Goal: Task Accomplishment & Management: Complete application form

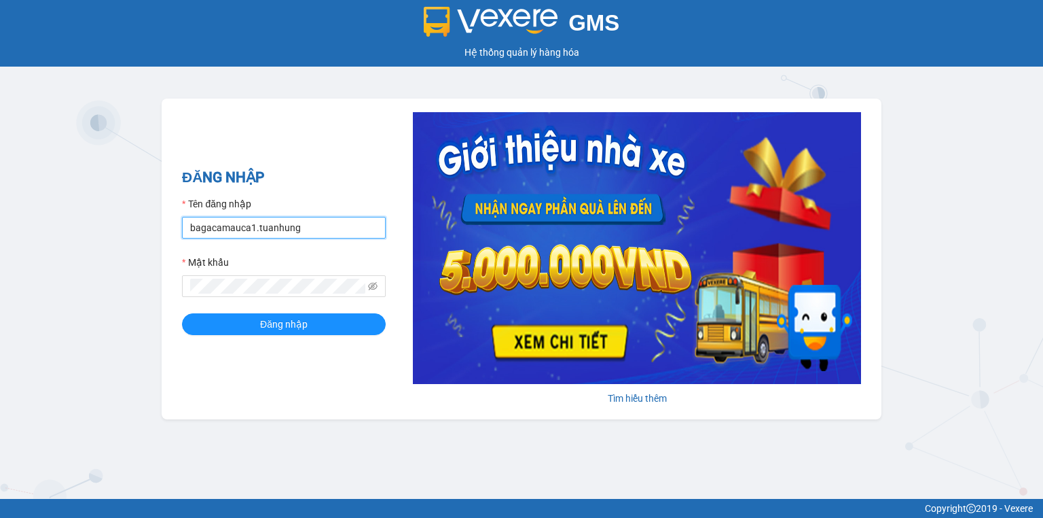
drag, startPoint x: 240, startPoint y: 228, endPoint x: 243, endPoint y: 238, distance: 11.2
click at [240, 228] on input "bagacamauca1.tuanhung" at bounding box center [284, 228] width 204 height 22
type input "bagacamauca2.tuanhung"
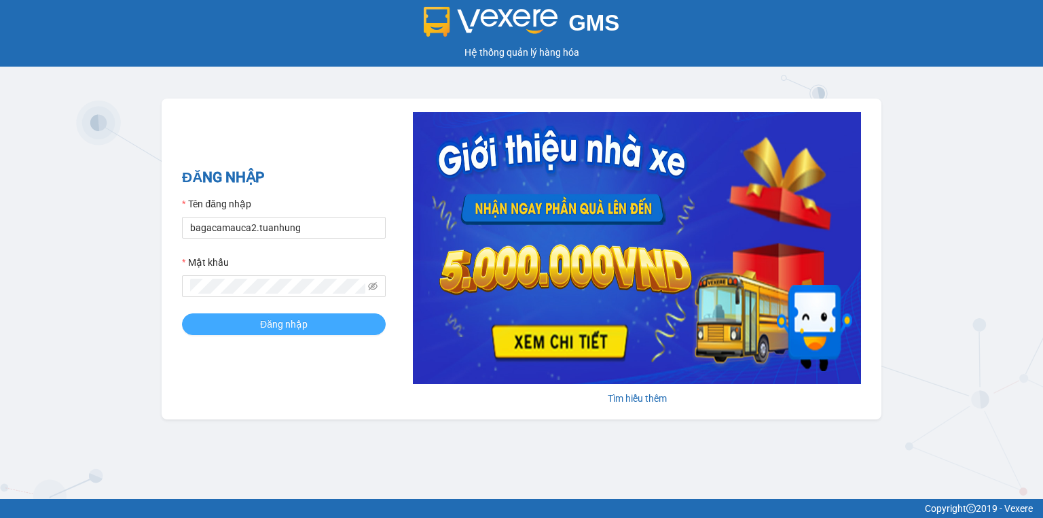
click at [265, 325] on span "Đăng nhập" at bounding box center [284, 324] width 48 height 15
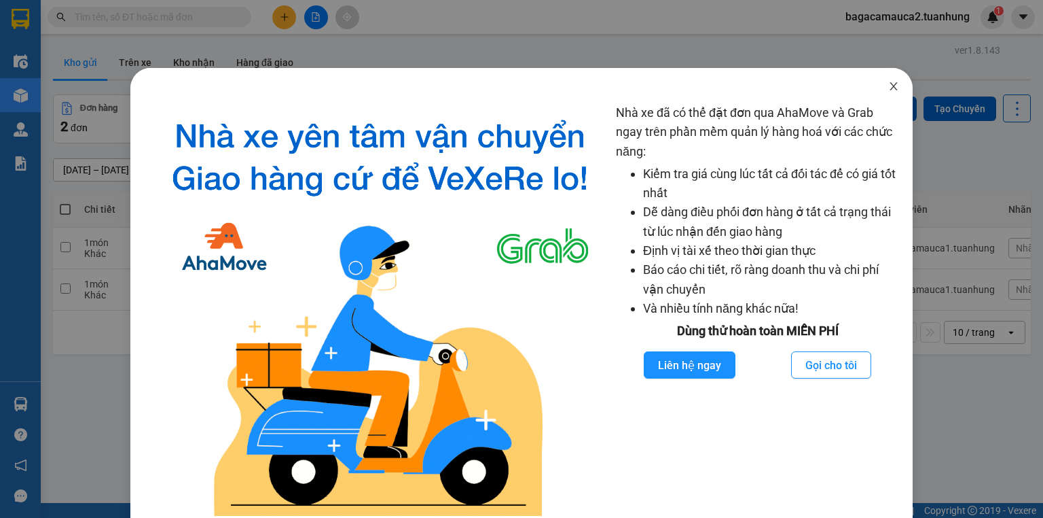
click at [888, 90] on icon "close" at bounding box center [893, 86] width 11 height 11
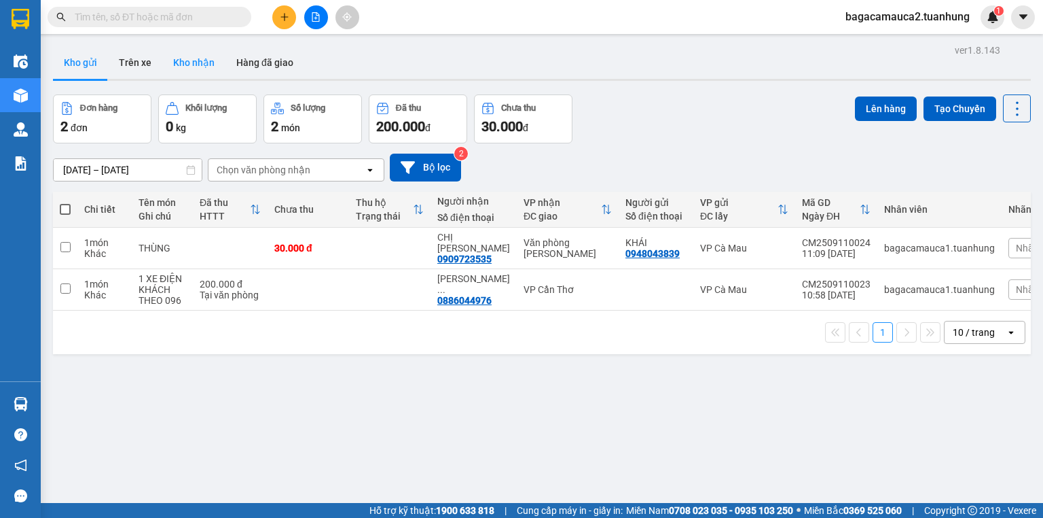
click at [200, 54] on button "Kho nhận" at bounding box center [193, 62] width 63 height 33
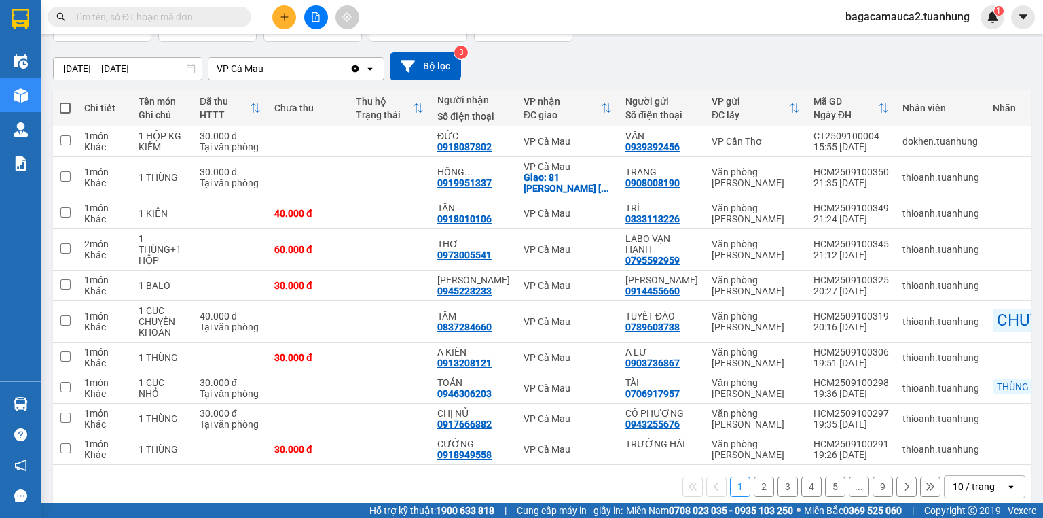
scroll to position [109, 0]
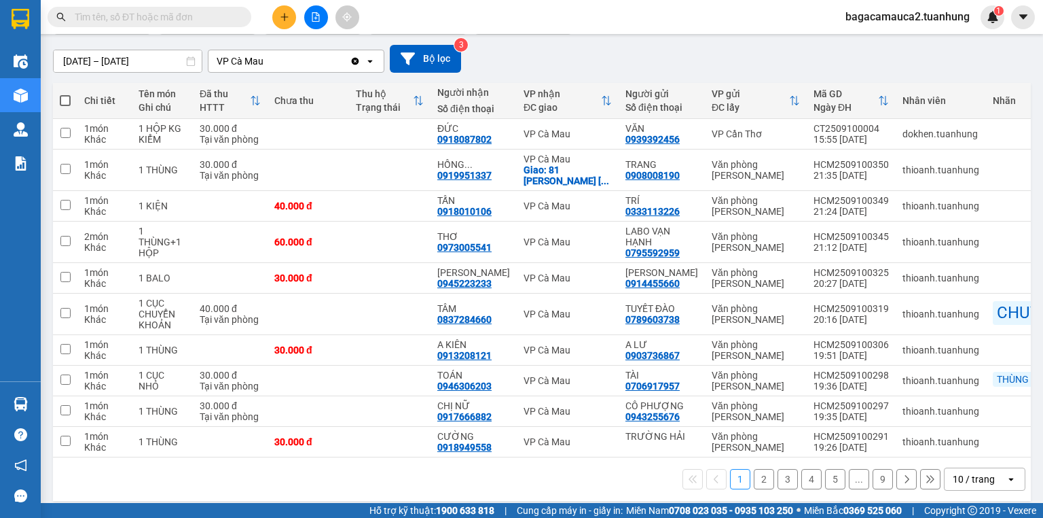
click at [756, 489] on button "2" at bounding box center [764, 479] width 20 height 20
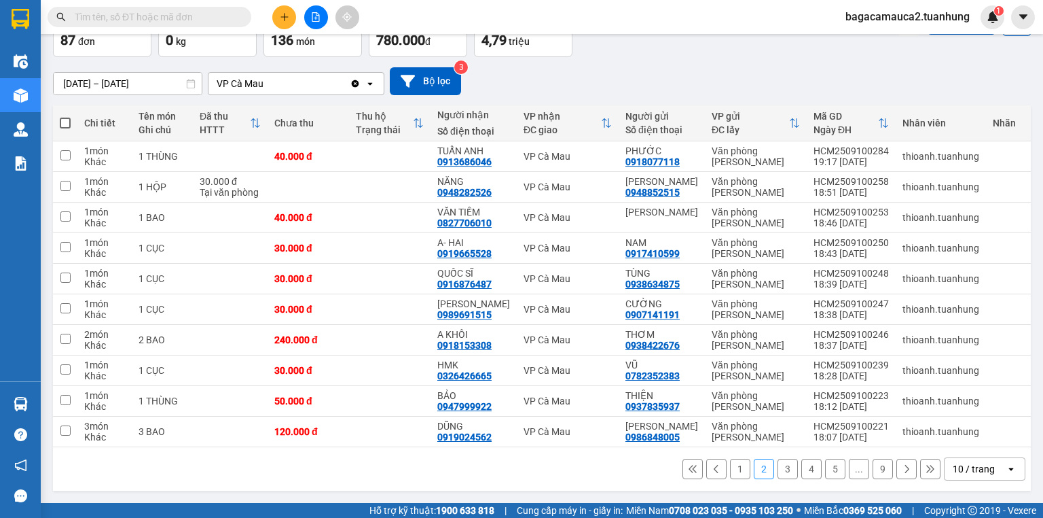
scroll to position [100, 0]
click at [905, 274] on icon at bounding box center [910, 279] width 10 height 10
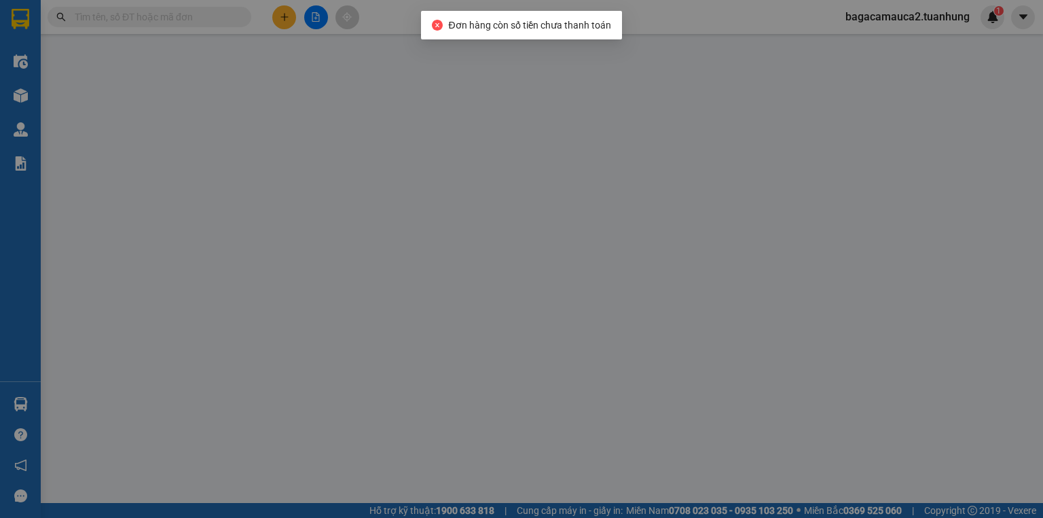
type input "0938634875"
type input "TÙNG"
type input "0916876487"
type input "QUỐC SĨ"
type input "30.000"
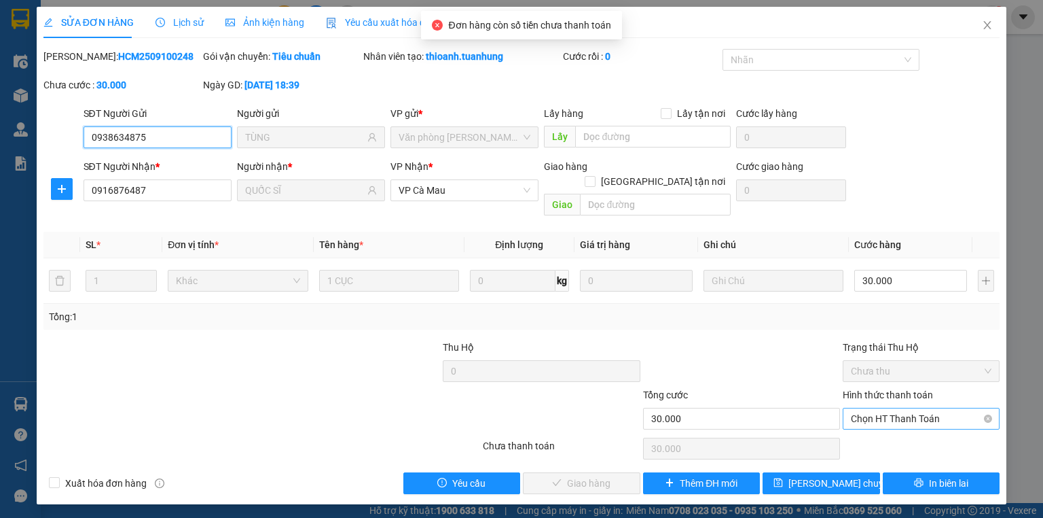
click at [907, 408] on span "Chọn HT Thanh Toán" at bounding box center [921, 418] width 141 height 20
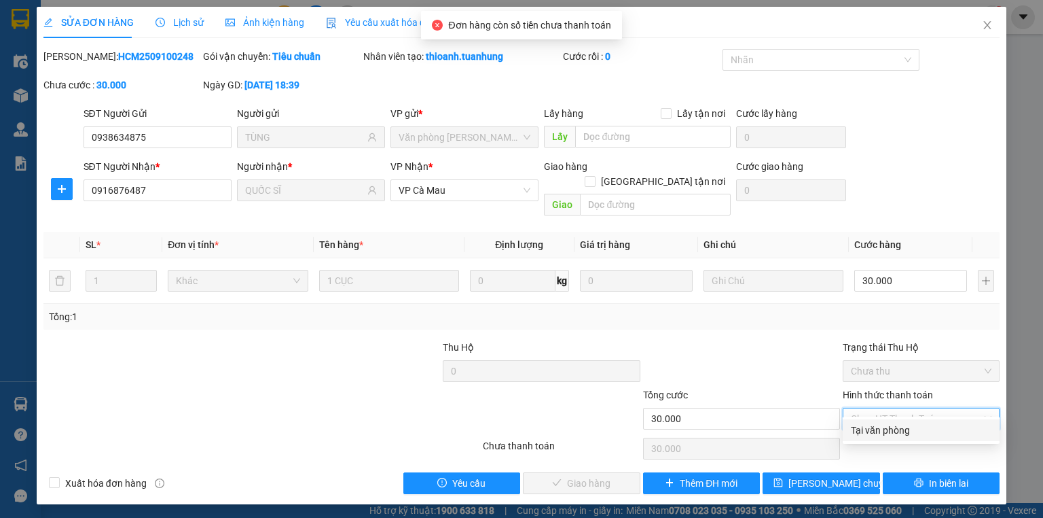
click at [905, 427] on div "Tại văn phòng" at bounding box center [921, 429] width 141 height 15
type input "0"
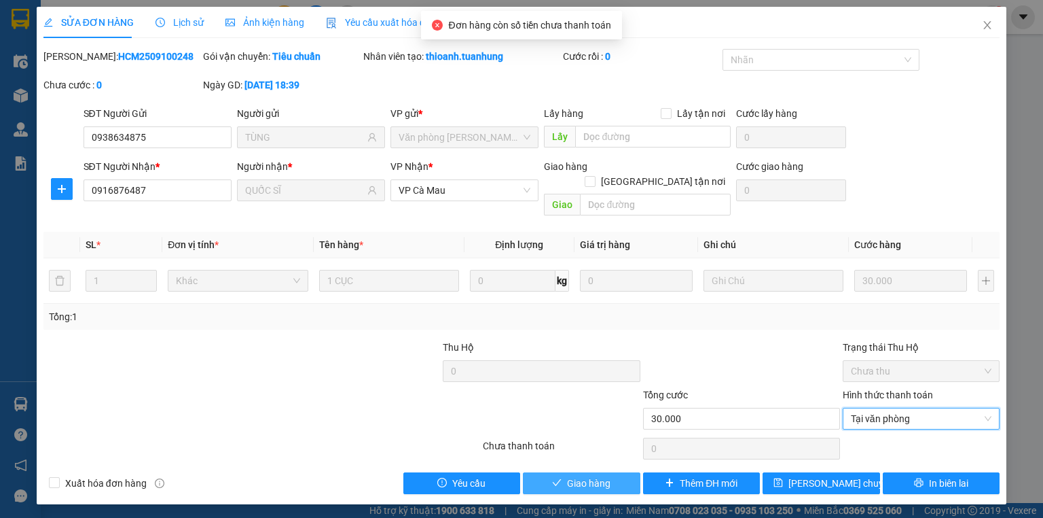
click at [628, 472] on button "Giao hàng" at bounding box center [582, 483] width 118 height 22
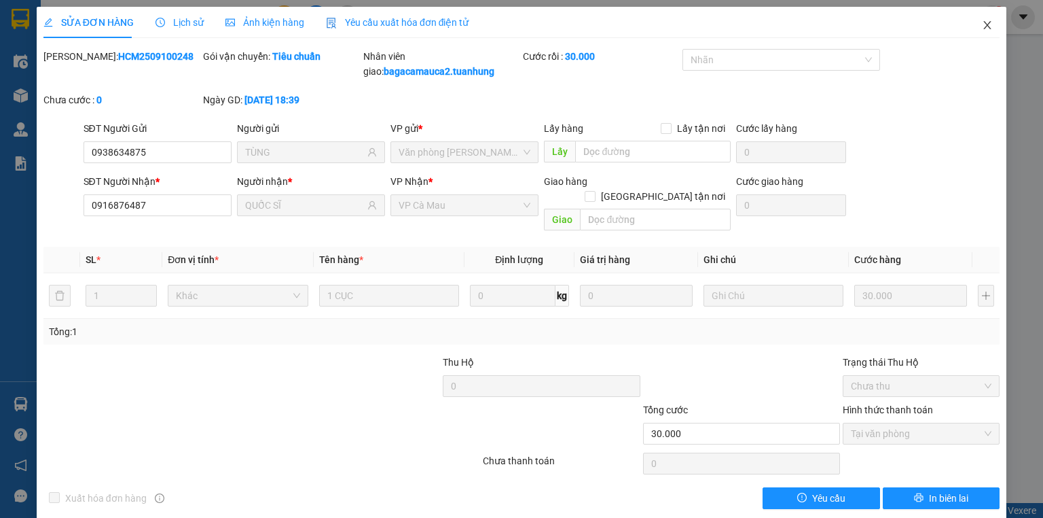
click at [984, 24] on icon "close" at bounding box center [987, 25] width 7 height 8
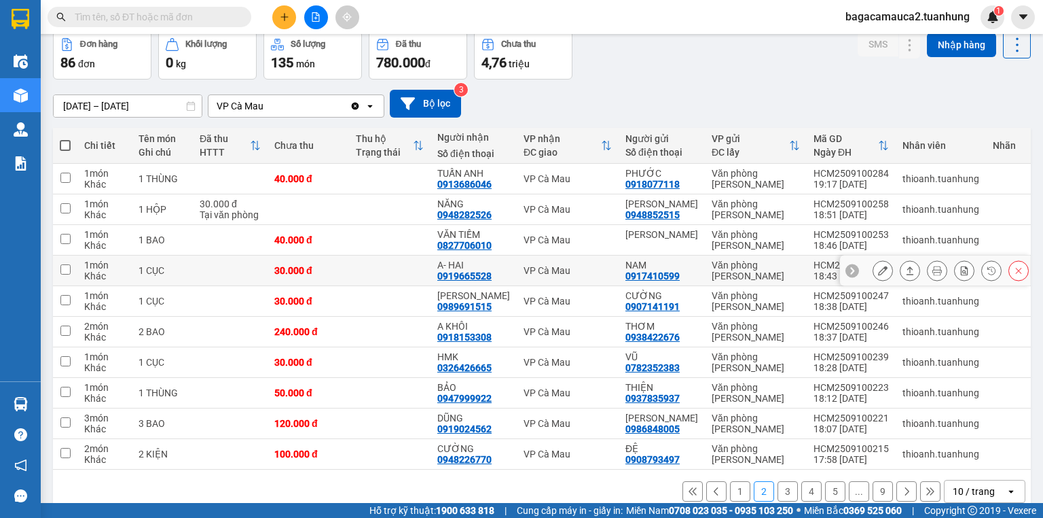
scroll to position [100, 0]
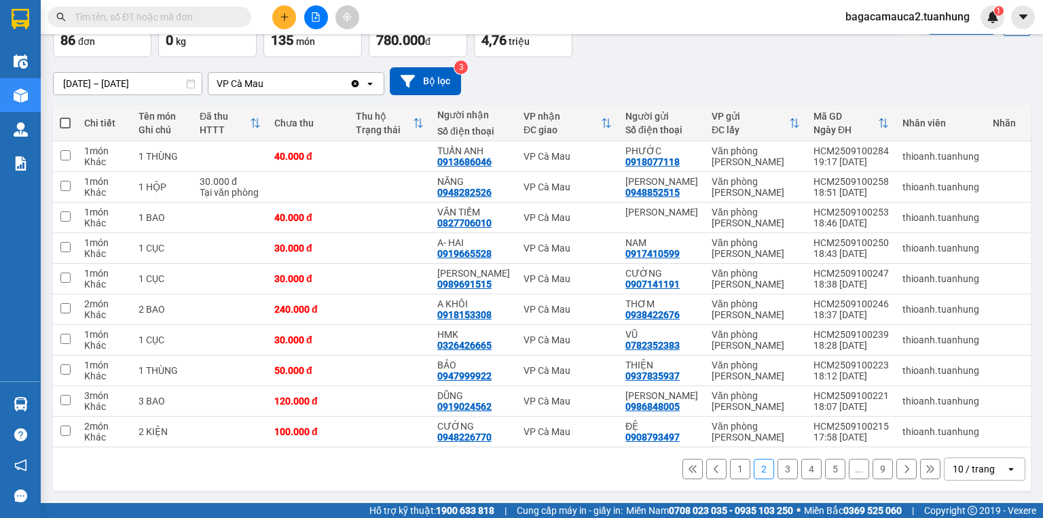
click at [780, 463] on button "3" at bounding box center [788, 468] width 20 height 20
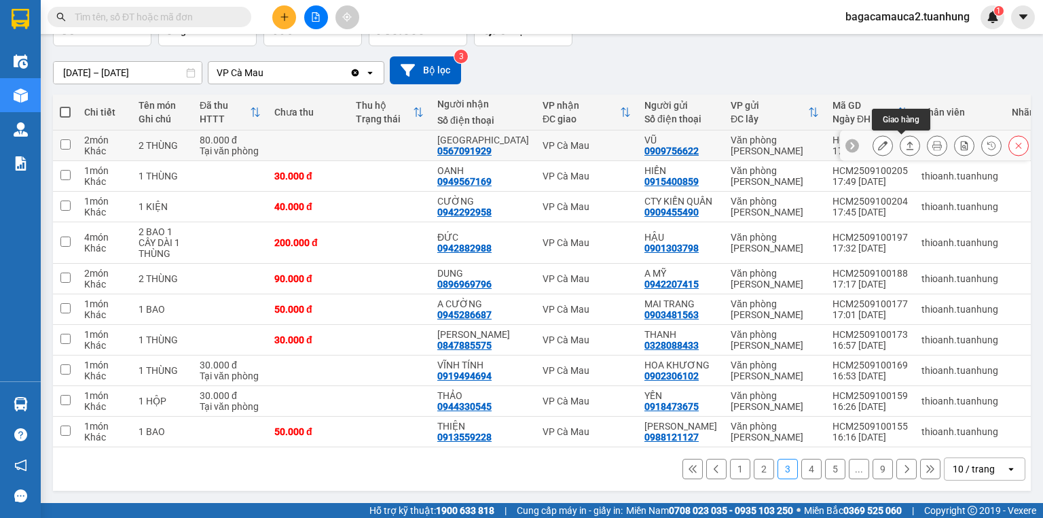
click at [905, 141] on icon at bounding box center [910, 146] width 10 height 10
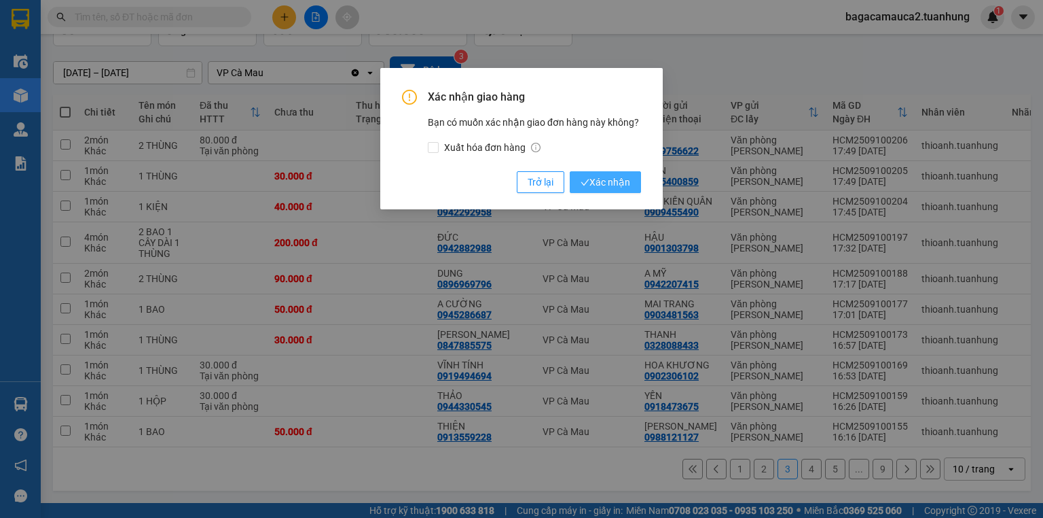
click at [625, 183] on span "Xác nhận" at bounding box center [606, 182] width 50 height 15
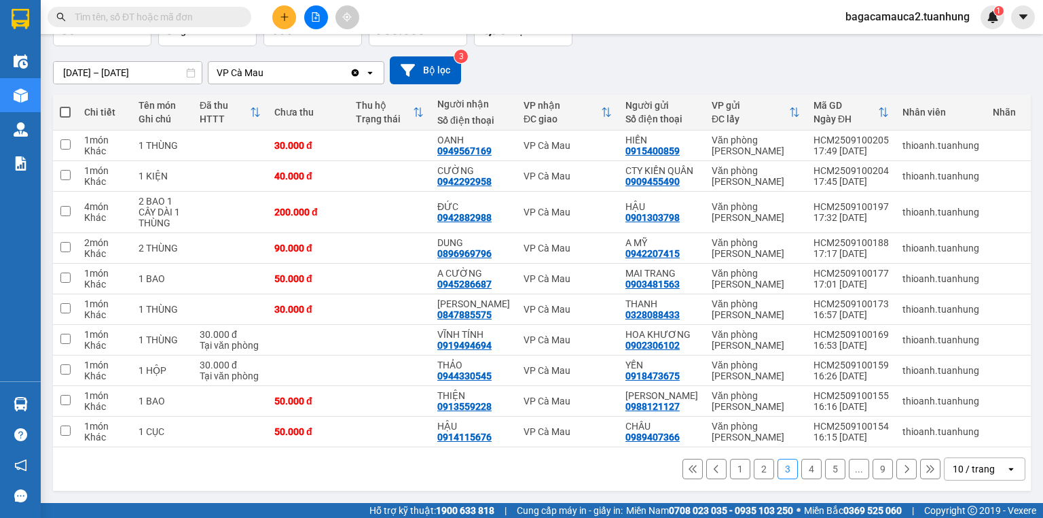
click at [801, 479] on button "4" at bounding box center [811, 468] width 20 height 20
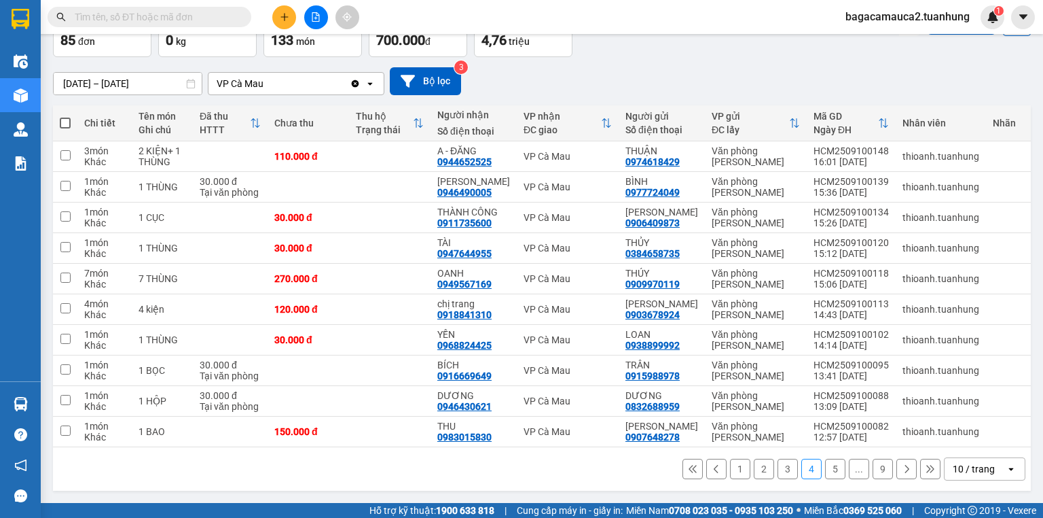
click at [736, 475] on button "1" at bounding box center [740, 468] width 20 height 20
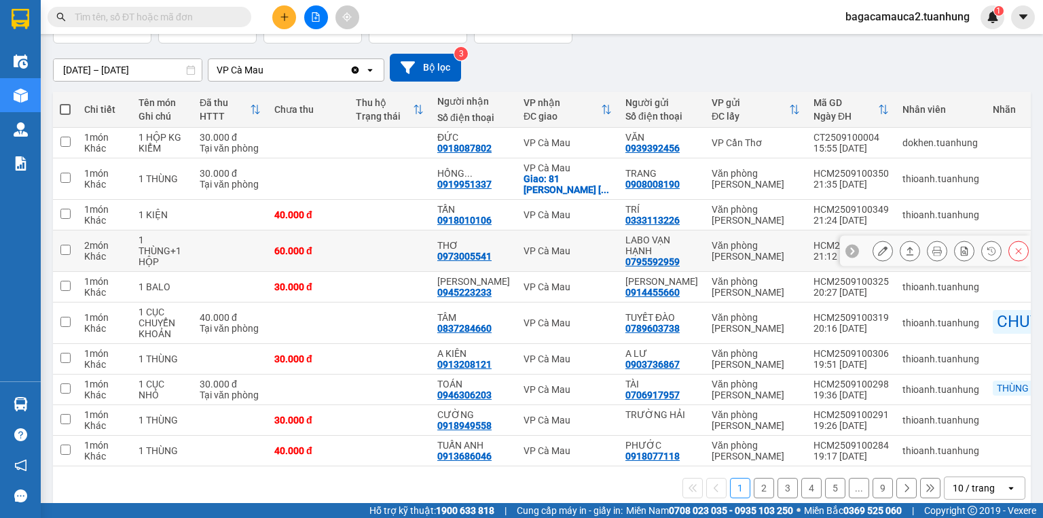
scroll to position [0, 0]
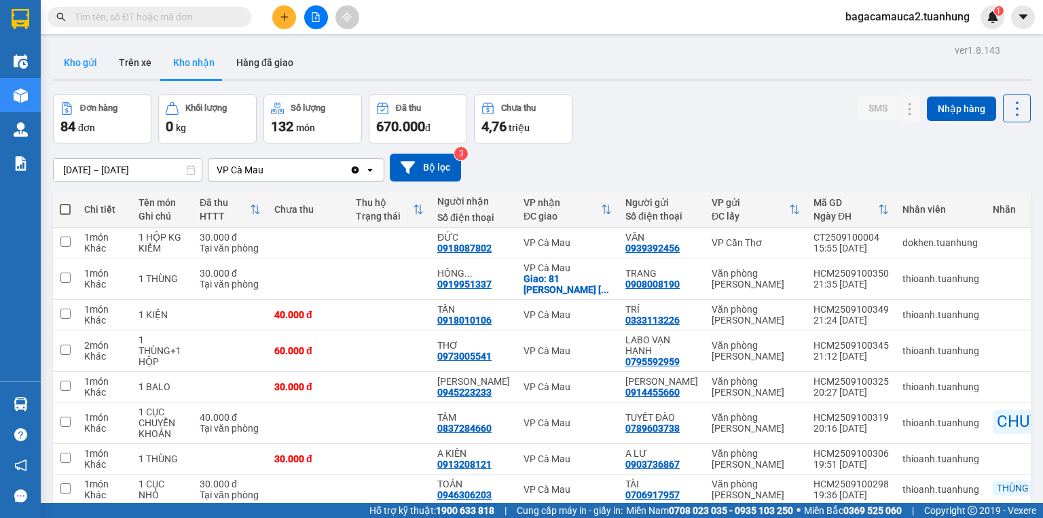
click at [69, 75] on button "Kho gửi" at bounding box center [80, 62] width 55 height 33
click at [82, 63] on button "Kho gửi" at bounding box center [80, 62] width 55 height 33
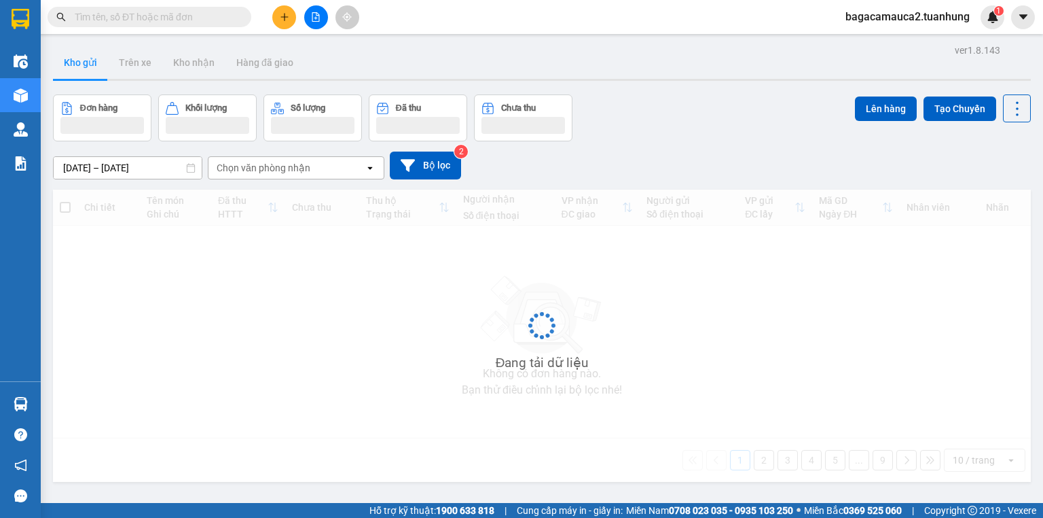
click at [98, 56] on button "Kho gửi" at bounding box center [80, 62] width 55 height 33
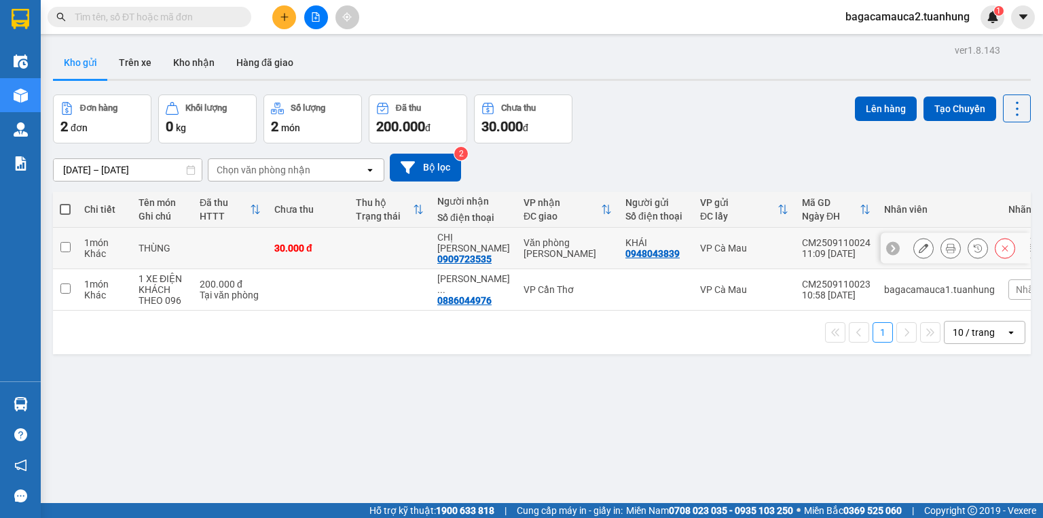
click at [331, 242] on div "30.000 đ" at bounding box center [308, 247] width 68 height 11
checkbox input "true"
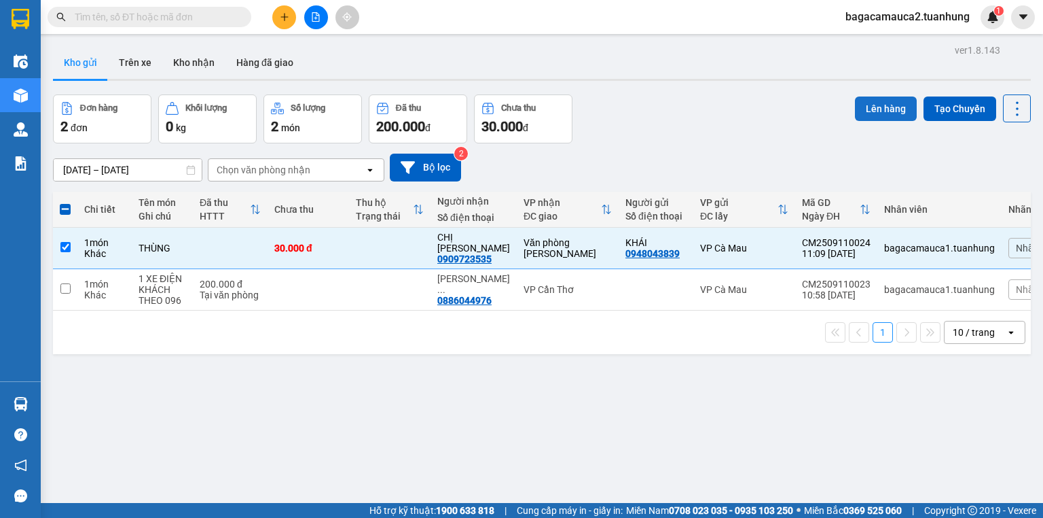
click at [886, 103] on button "Lên hàng" at bounding box center [886, 108] width 62 height 24
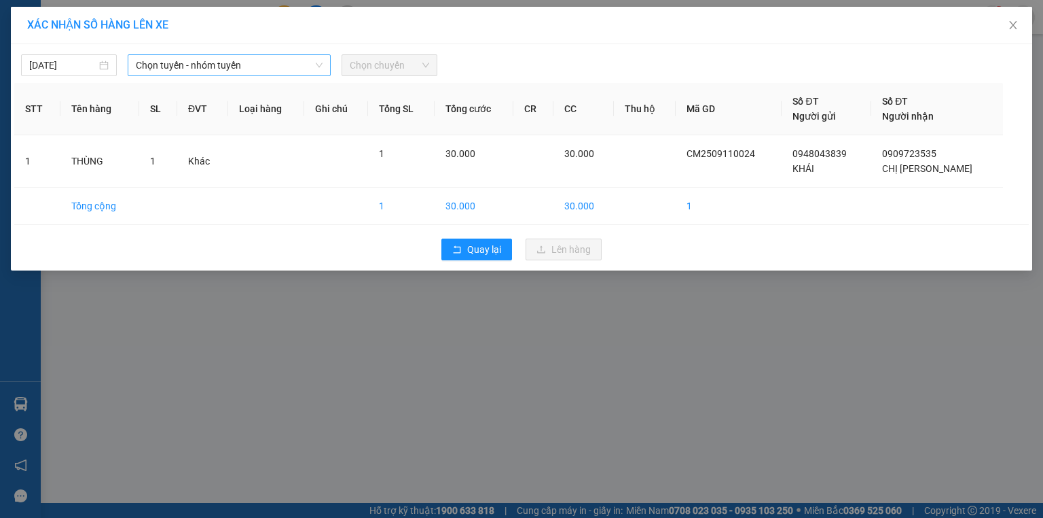
click at [263, 68] on span "Chọn tuyến - nhóm tuyến" at bounding box center [229, 65] width 187 height 20
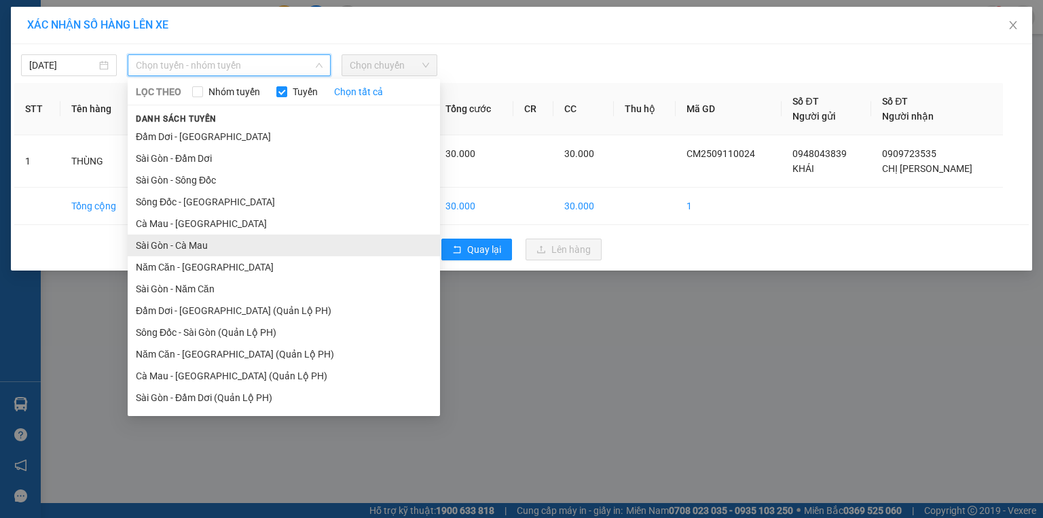
click at [251, 246] on li "Sài Gòn - Cà Mau" at bounding box center [284, 245] width 312 height 22
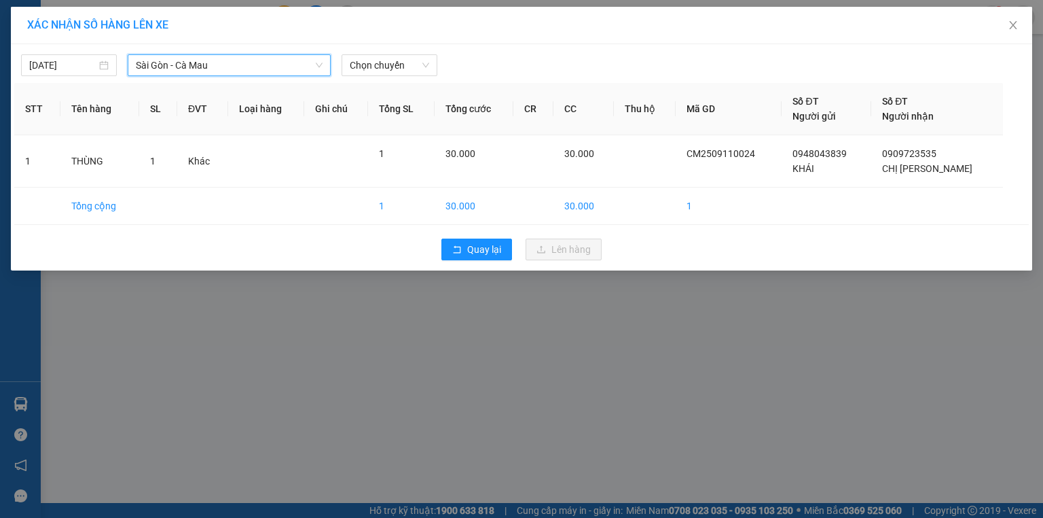
click at [261, 87] on th "Loại hàng" at bounding box center [266, 109] width 76 height 52
click at [270, 65] on span "Sài Gòn - Cà Mau" at bounding box center [229, 65] width 187 height 20
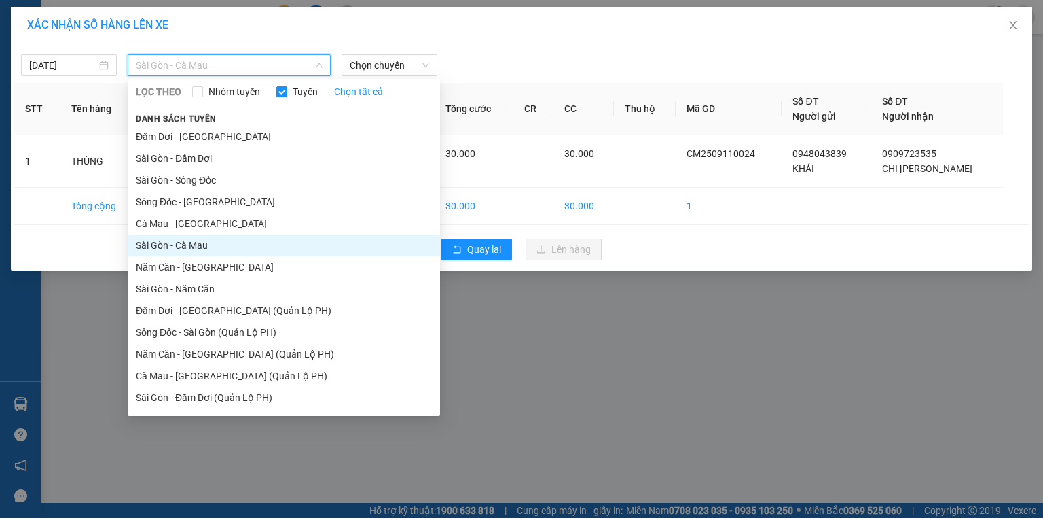
click at [213, 270] on li "Năm Căn - [GEOGRAPHIC_DATA]" at bounding box center [284, 267] width 312 height 22
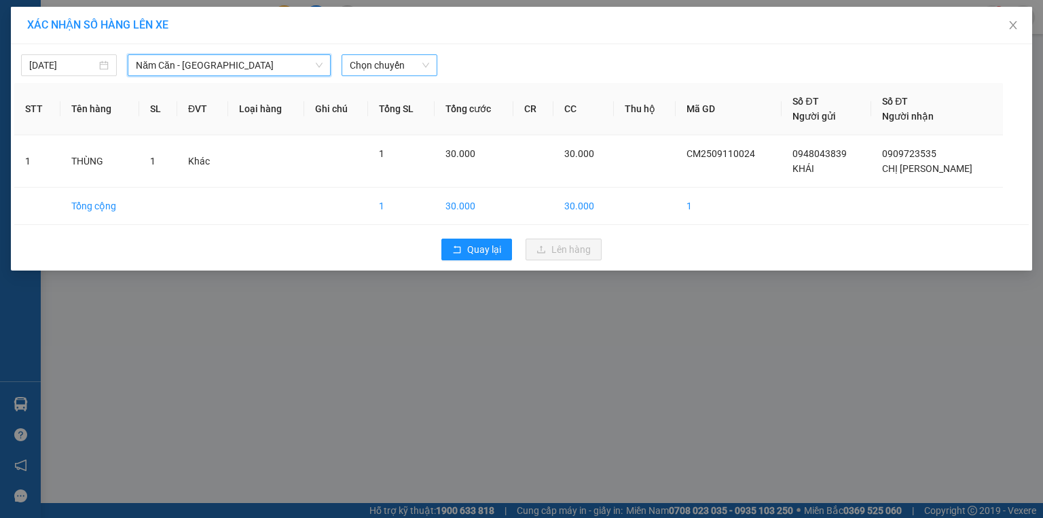
click at [410, 70] on span "Chọn chuyến" at bounding box center [389, 65] width 79 height 20
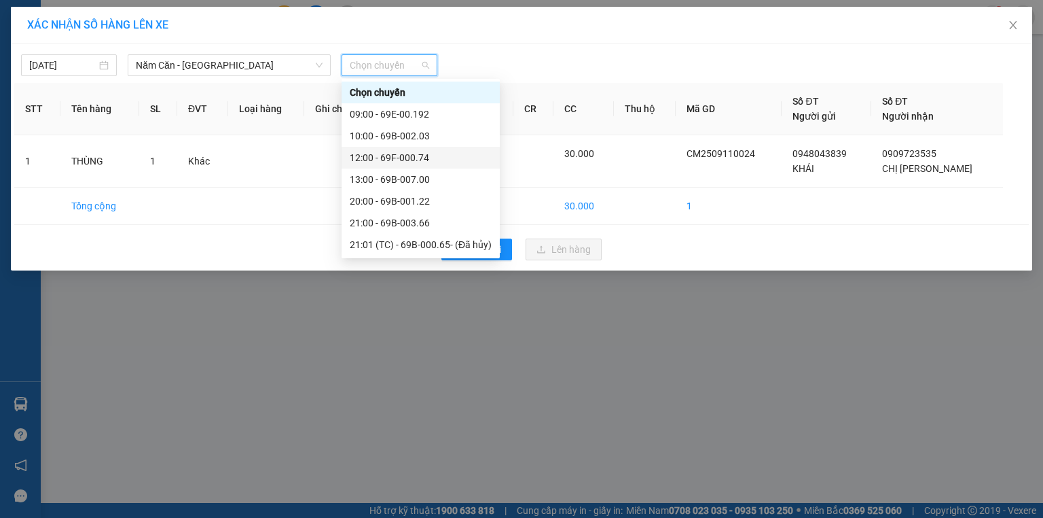
click at [390, 159] on div "12:00 - 69F-000.74" at bounding box center [421, 157] width 142 height 15
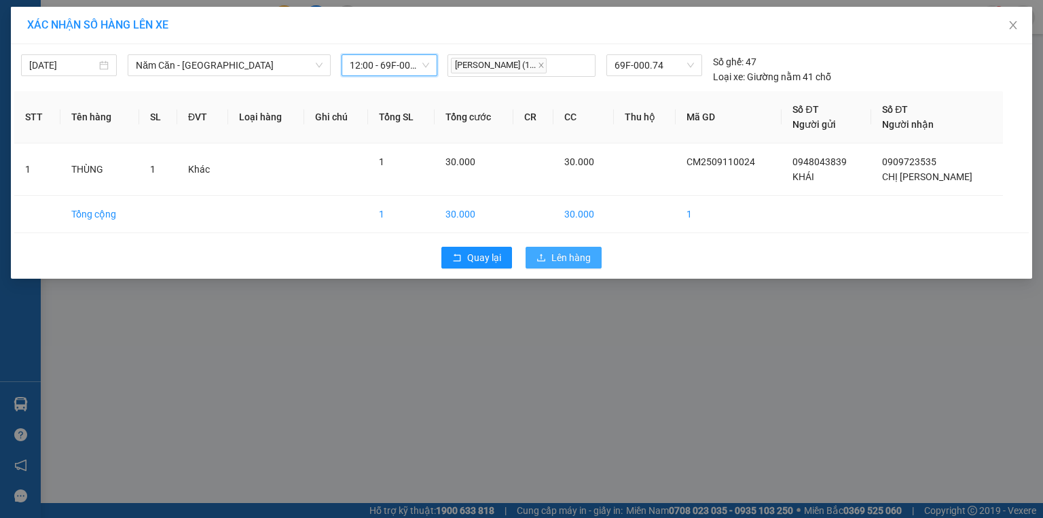
click at [565, 258] on span "Lên hàng" at bounding box center [571, 257] width 39 height 15
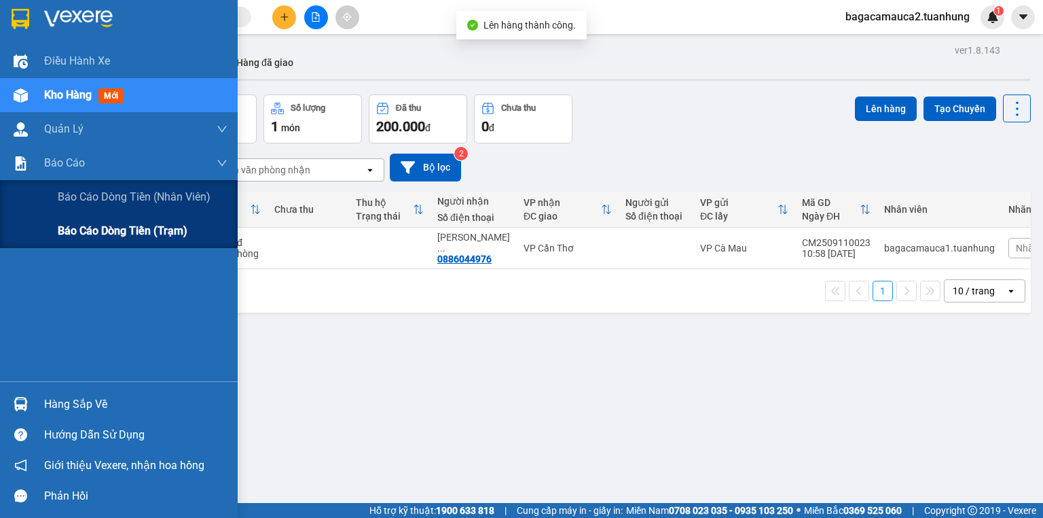
click at [106, 234] on span "Báo cáo dòng tiền (trạm)" at bounding box center [123, 230] width 130 height 17
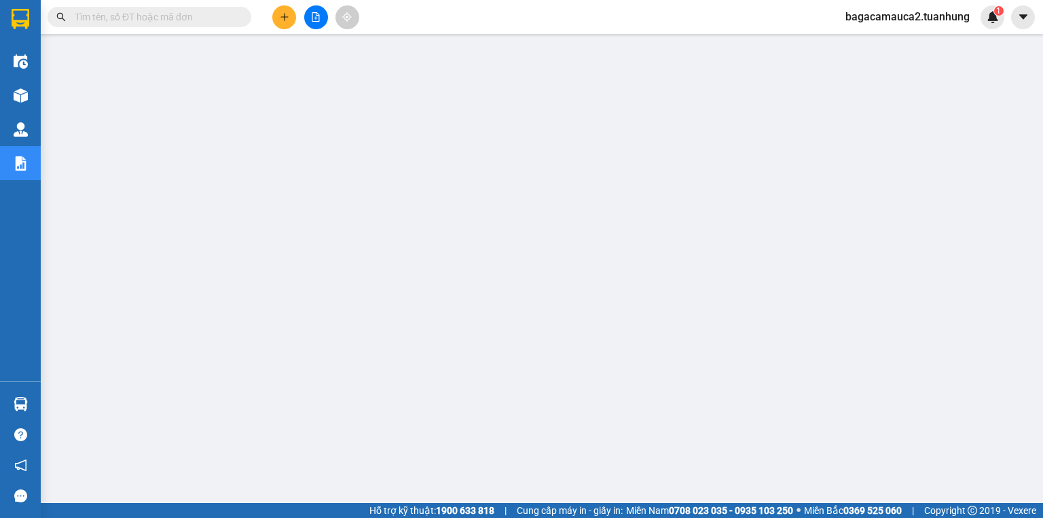
click at [127, 14] on input "text" at bounding box center [155, 17] width 160 height 15
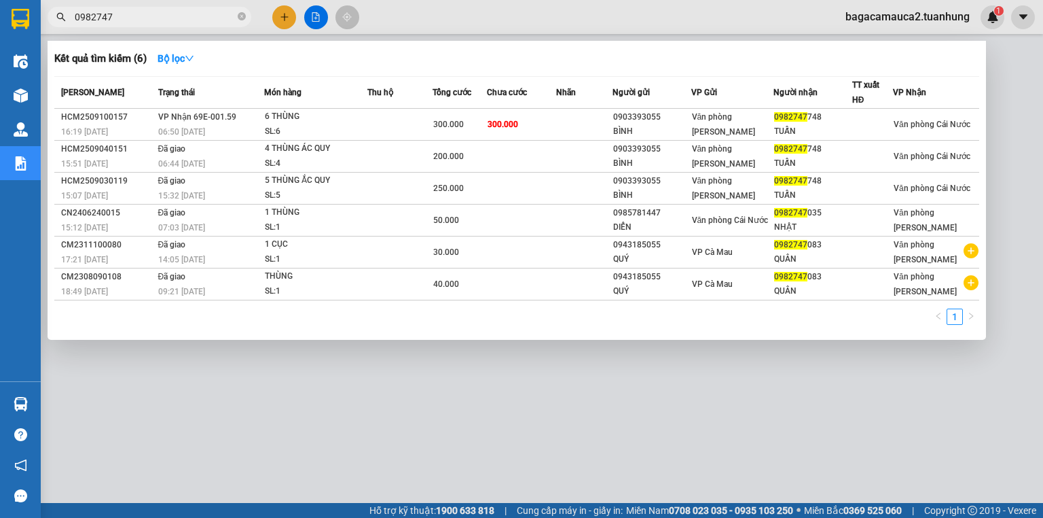
type input "0982747"
click at [285, 19] on div at bounding box center [521, 259] width 1043 height 518
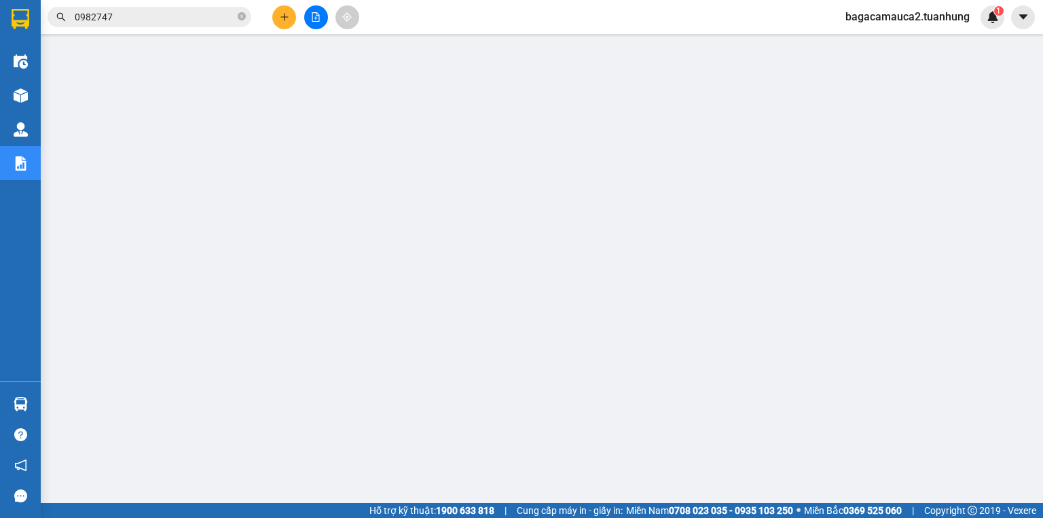
click at [285, 19] on icon "plus" at bounding box center [285, 17] width 10 height 10
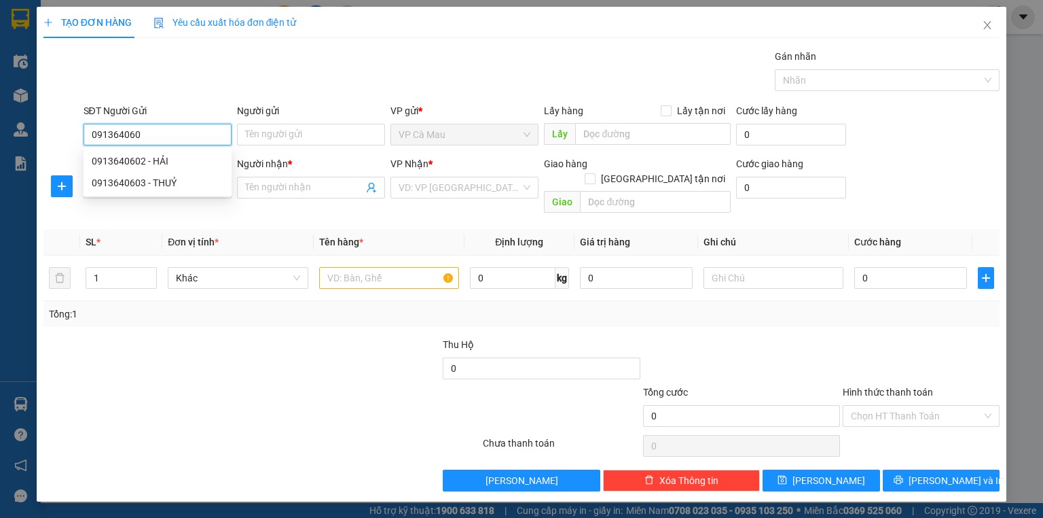
type input "0913640603"
click at [220, 166] on div "0913640603 - THUỶ" at bounding box center [158, 161] width 132 height 15
type input "THUỶ"
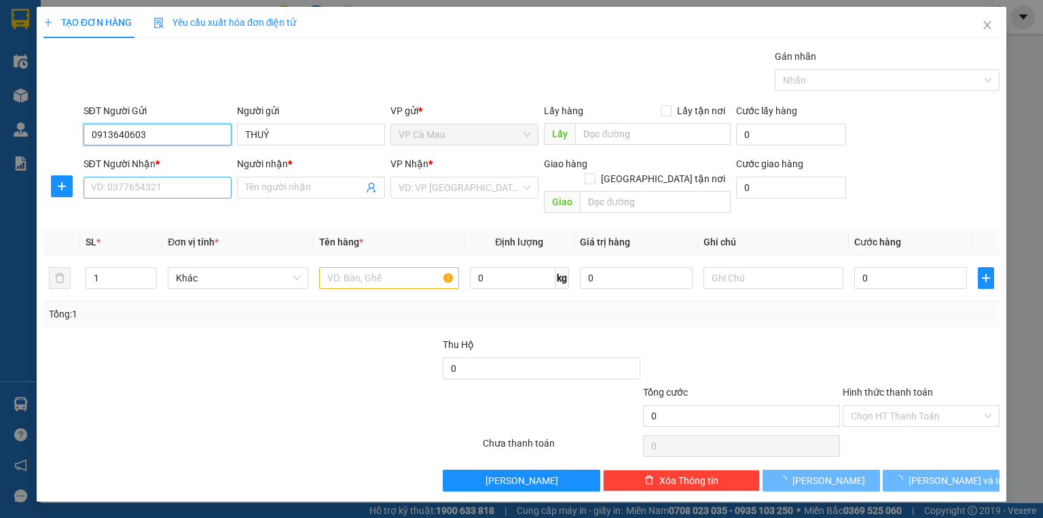
type input "0913640603"
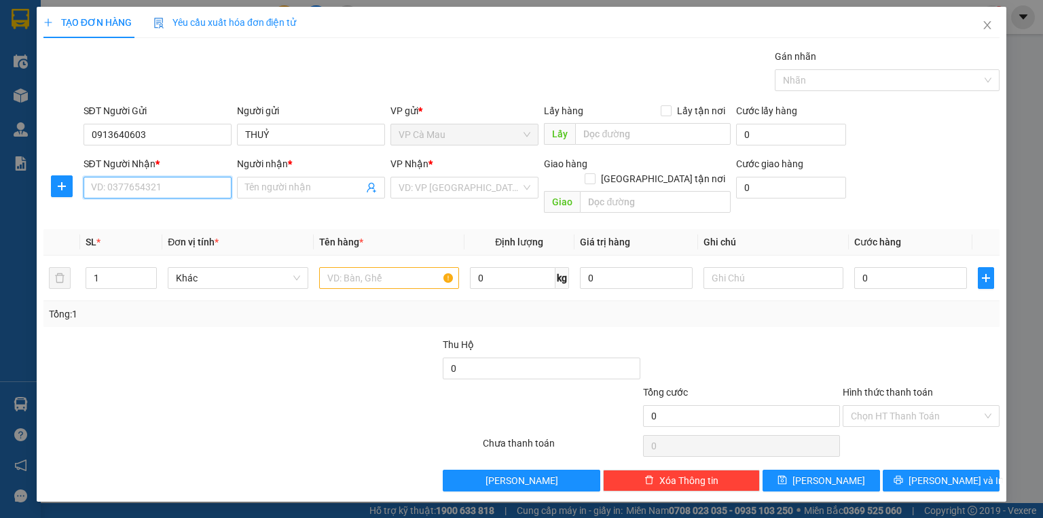
click at [209, 190] on input "SĐT Người Nhận *" at bounding box center [158, 188] width 148 height 22
click at [189, 236] on div "0947640603 - TOÀN" at bounding box center [158, 235] width 132 height 15
type input "0947640603"
type input "TOÀN"
click at [384, 267] on input "text" at bounding box center [389, 278] width 140 height 22
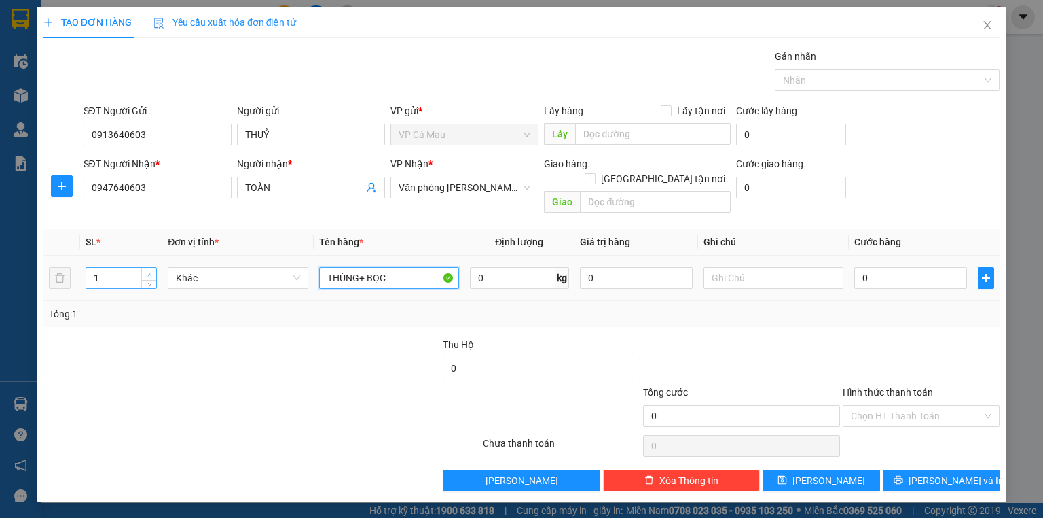
type input "THÙNG+ BỌC"
click at [141, 268] on span "Increase Value" at bounding box center [148, 274] width 15 height 12
type input "2"
click at [943, 267] on input "0" at bounding box center [910, 278] width 113 height 22
type input "7"
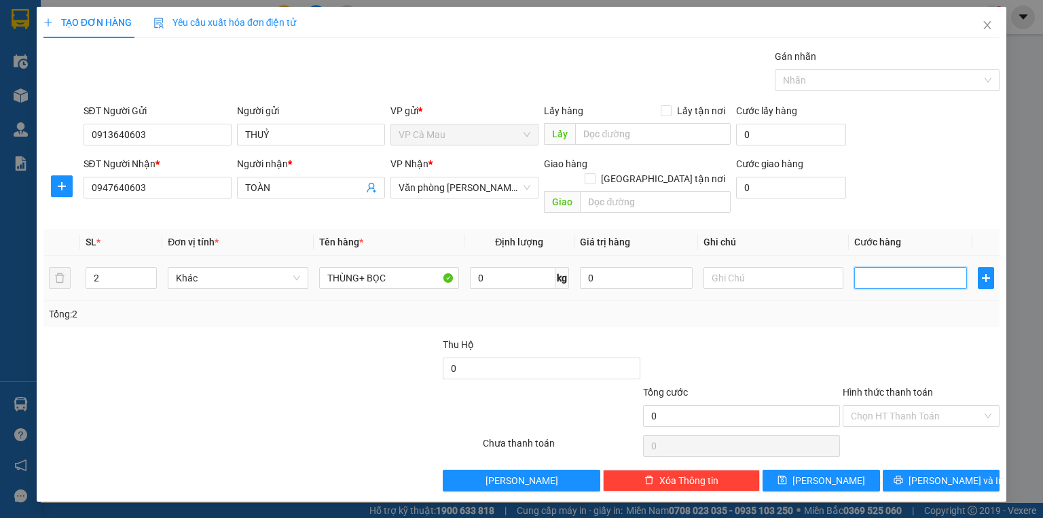
type input "7"
type input "70"
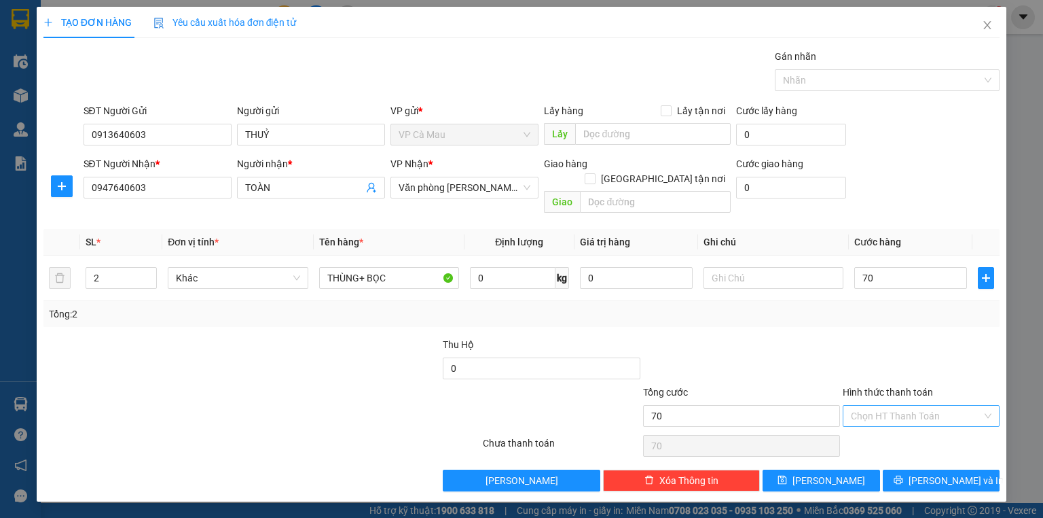
type input "70.000"
click at [943, 405] on input "Hình thức thanh toán" at bounding box center [916, 415] width 131 height 20
click at [933, 419] on div "Tại văn phòng" at bounding box center [921, 426] width 141 height 15
type input "0"
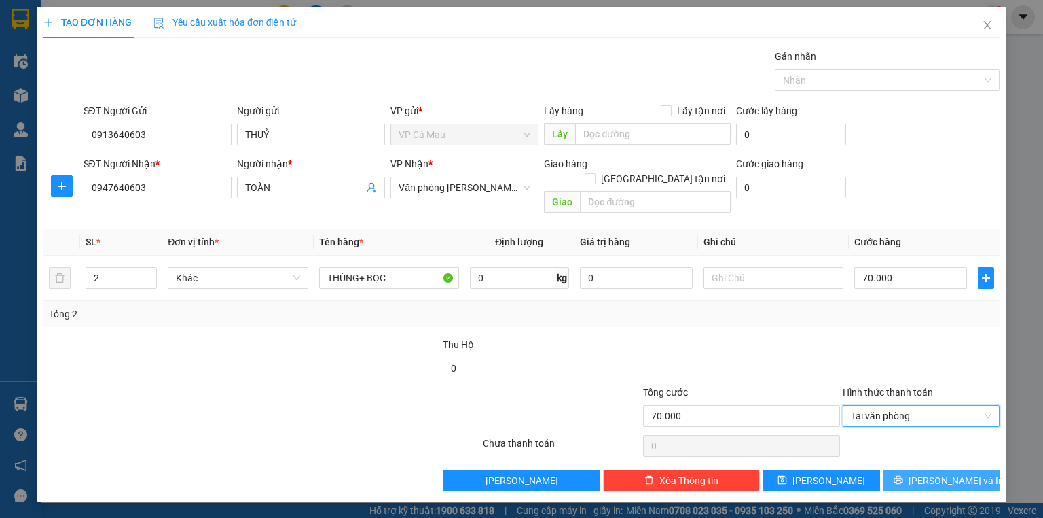
click at [969, 469] on button "[PERSON_NAME] và In" at bounding box center [942, 480] width 118 height 22
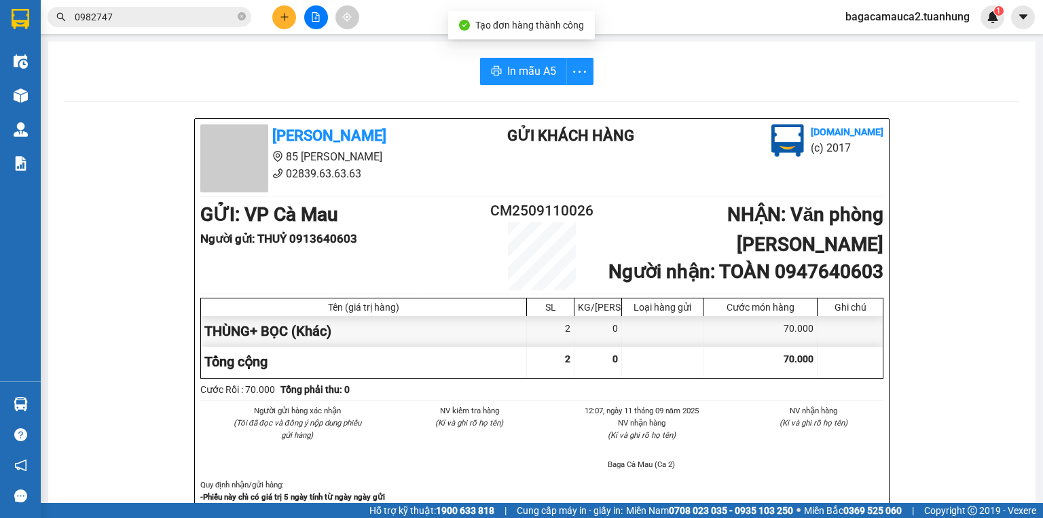
click at [531, 62] on button "In mẫu A5" at bounding box center [523, 71] width 87 height 27
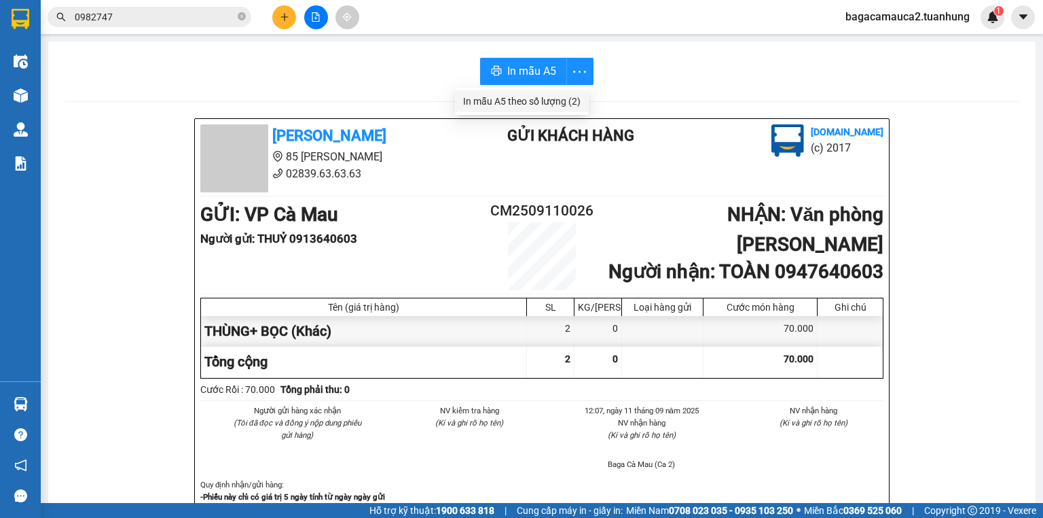
click at [560, 101] on div "In mẫu A5 theo số lượng (2)" at bounding box center [522, 101] width 118 height 15
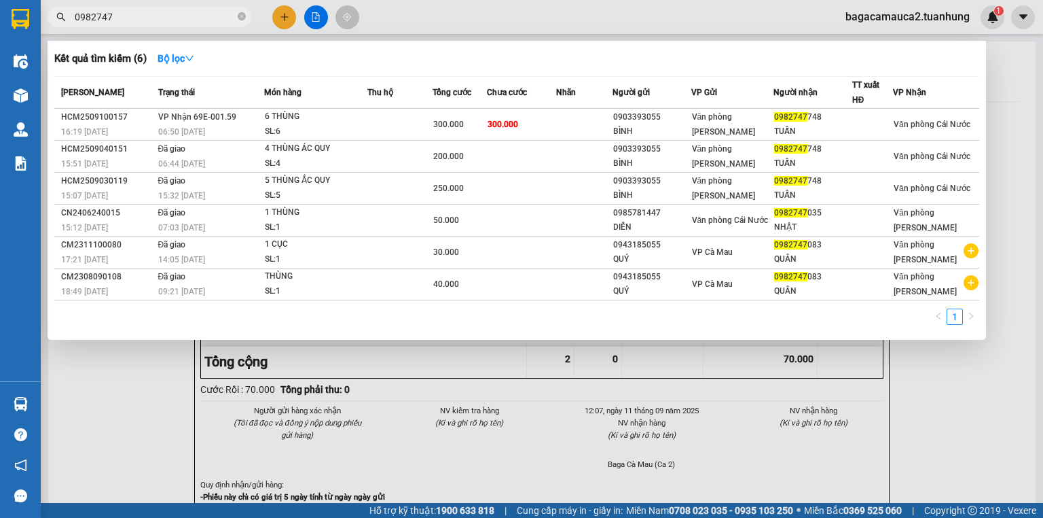
click at [194, 11] on input "0982747" at bounding box center [155, 17] width 160 height 15
type input "770"
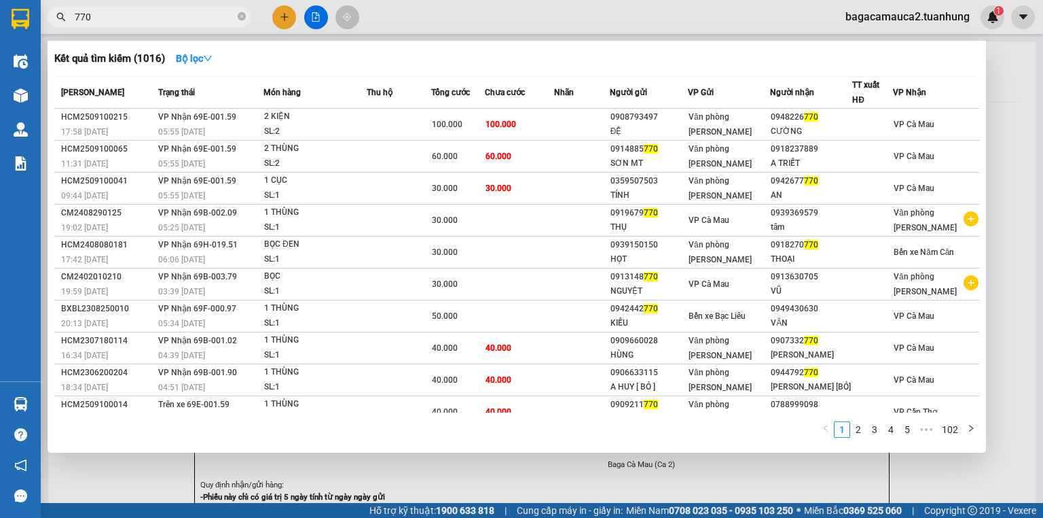
click at [192, 16] on input "770" at bounding box center [155, 17] width 160 height 15
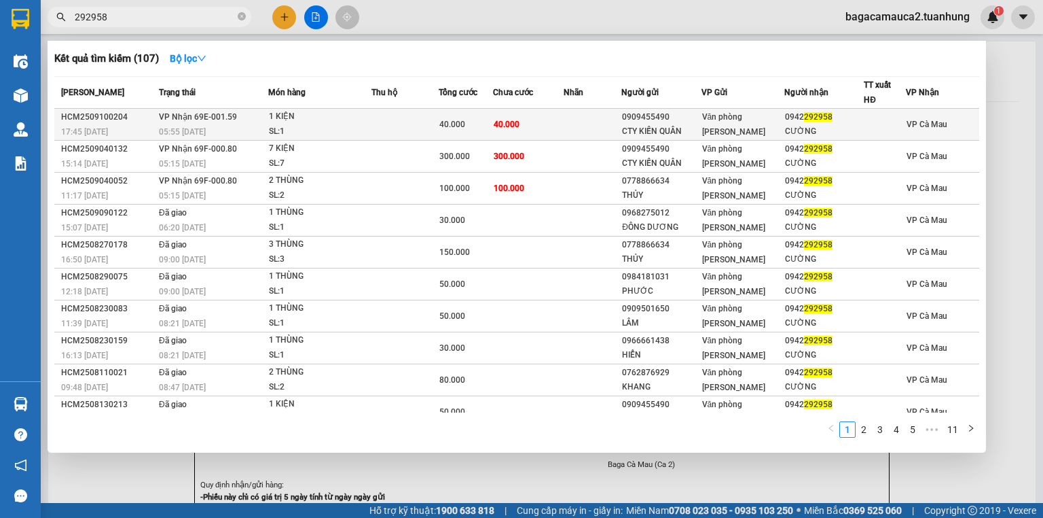
type input "292958"
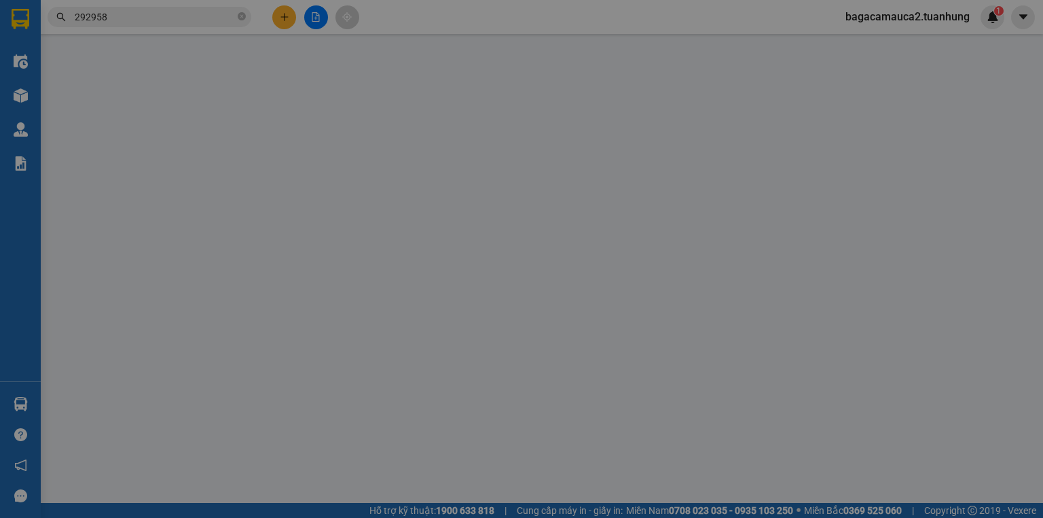
type input "0909455490"
type input "CTY KIẾN QUÂN"
type input "0942292958"
type input "CƯỜNG"
type input "40.000"
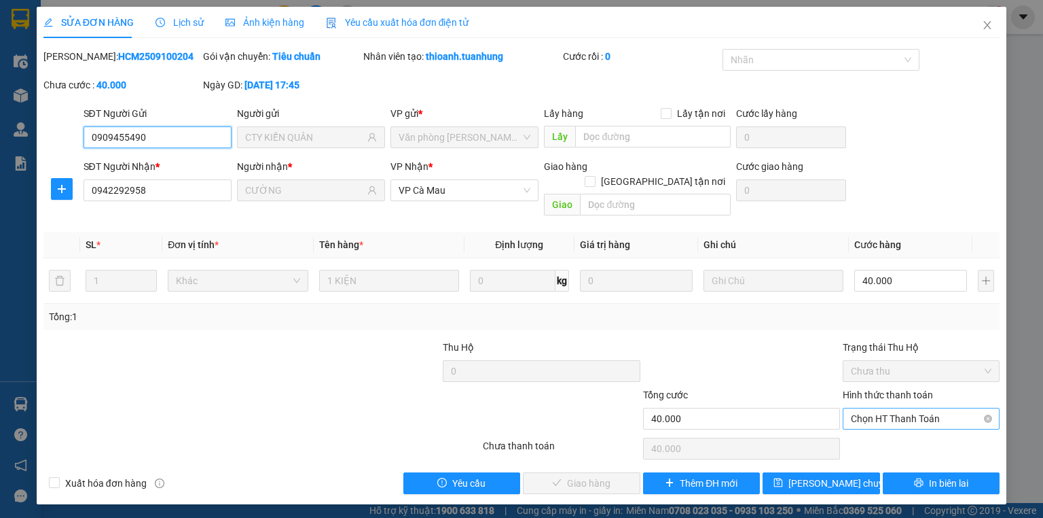
click at [924, 408] on span "Chọn HT Thanh Toán" at bounding box center [921, 418] width 141 height 20
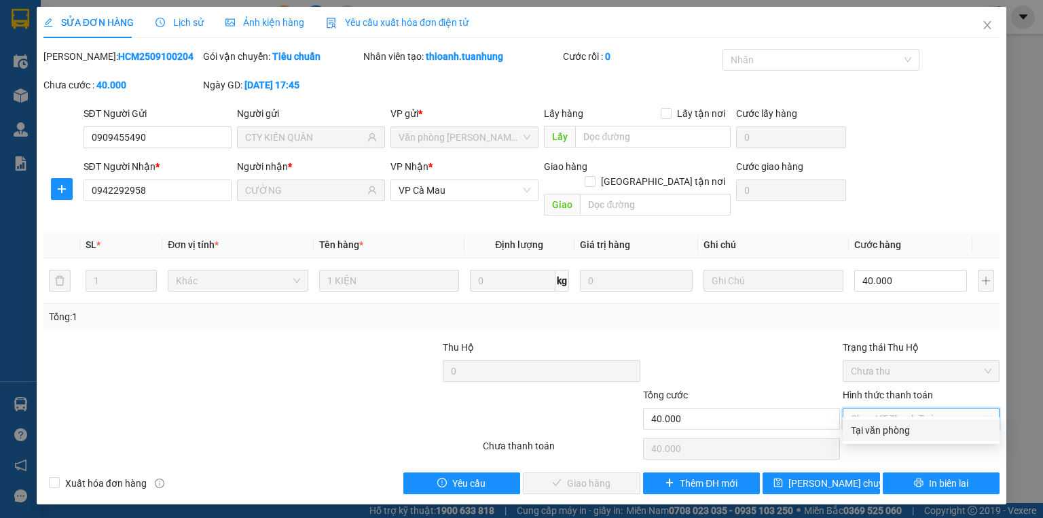
click at [922, 425] on div "Tại văn phòng" at bounding box center [921, 429] width 141 height 15
type input "0"
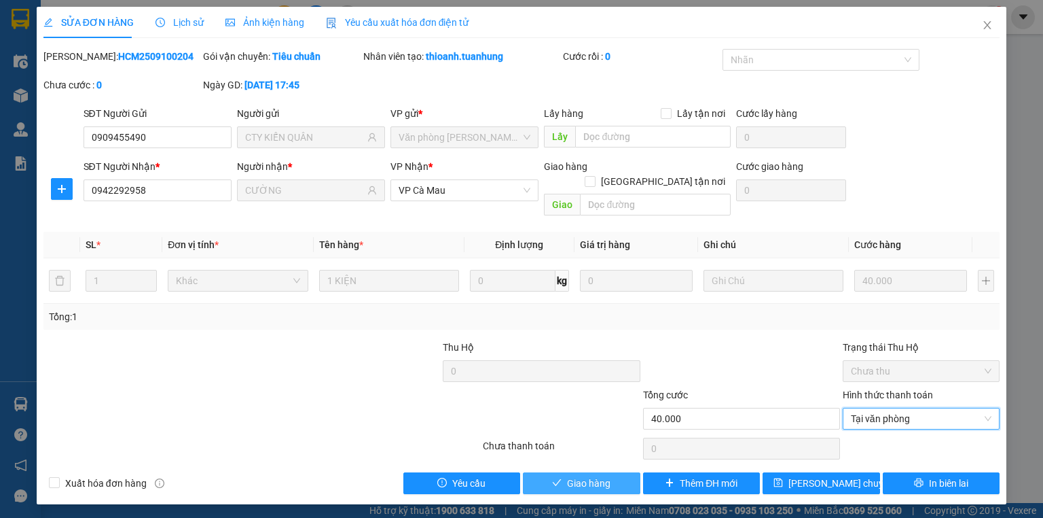
click at [597, 475] on span "Giao hàng" at bounding box center [588, 482] width 43 height 15
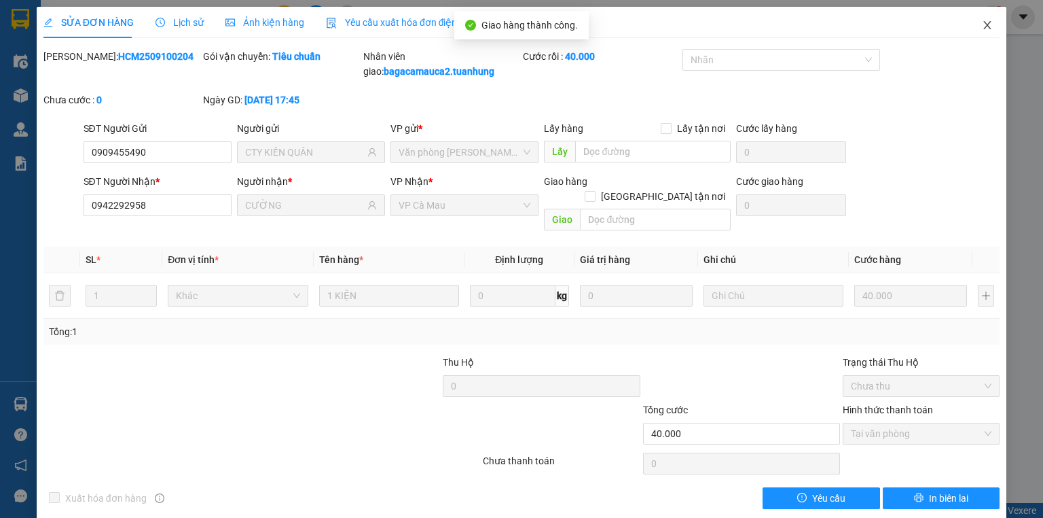
click at [982, 27] on icon "close" at bounding box center [987, 25] width 11 height 11
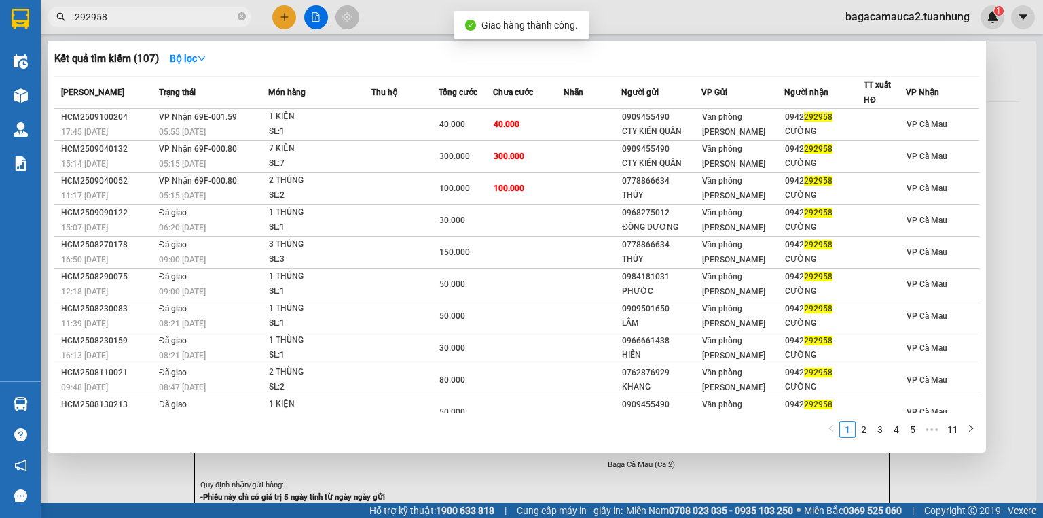
click at [162, 16] on input "292958" at bounding box center [155, 17] width 160 height 15
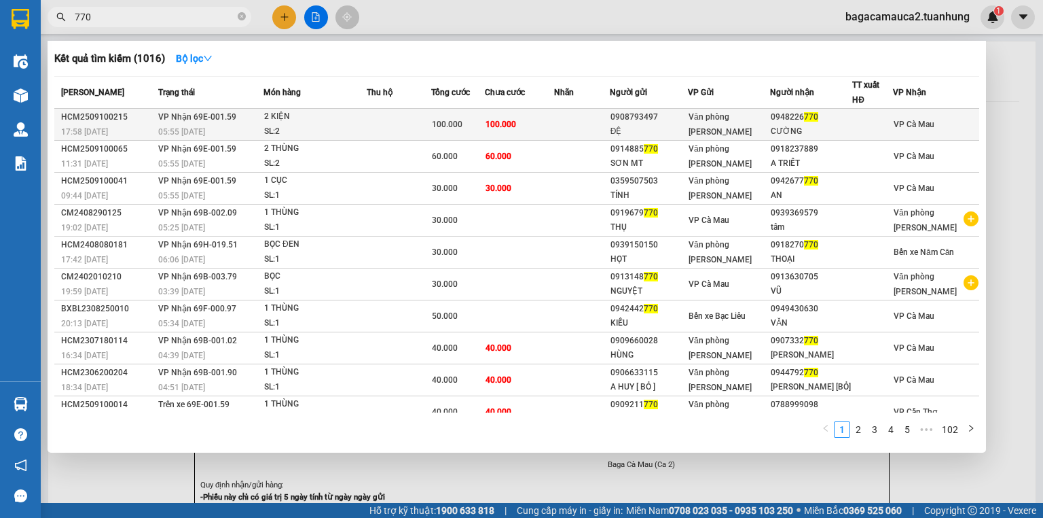
type input "770"
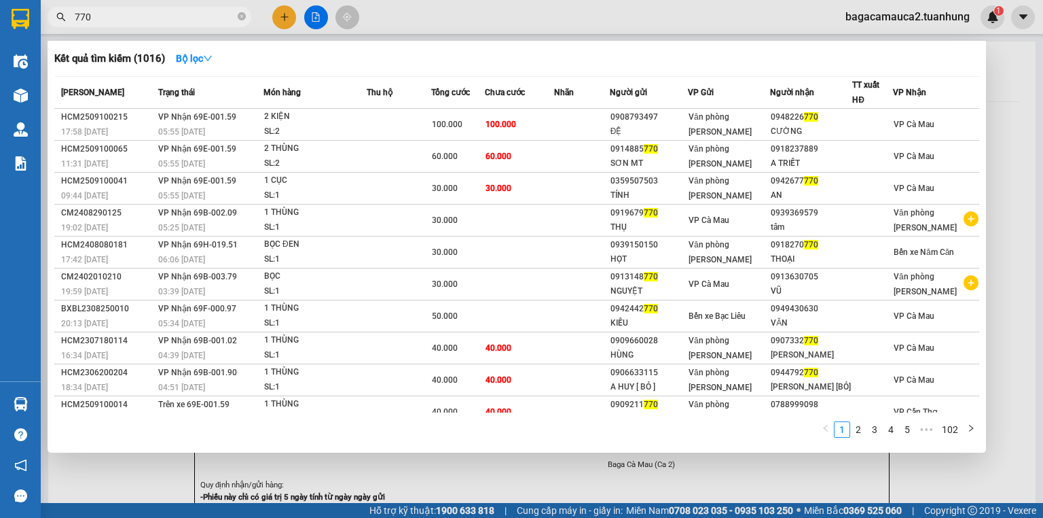
click at [575, 127] on td at bounding box center [582, 125] width 56 height 32
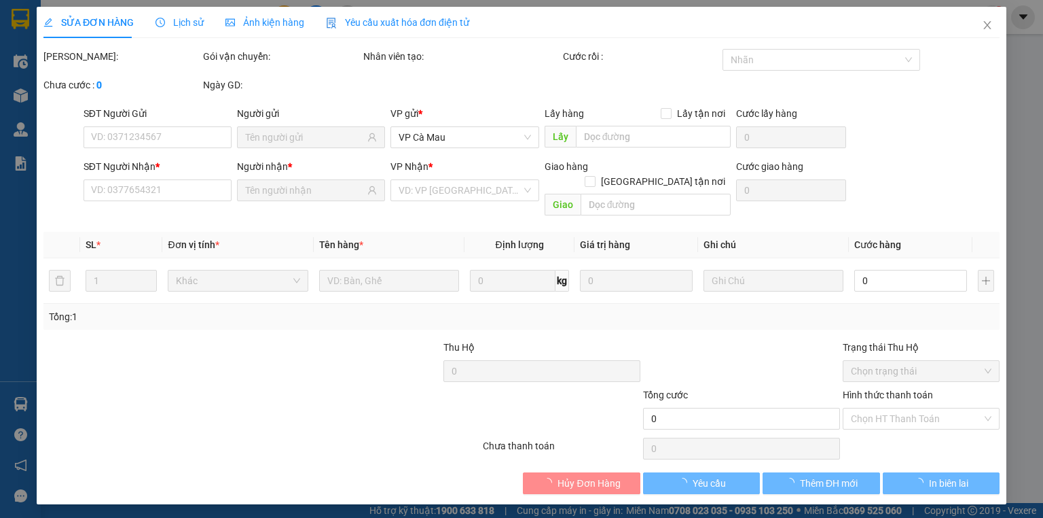
type input "0908793497"
type input "ĐỆ"
type input "0948226770"
type input "CƯỜNG"
type input "100.000"
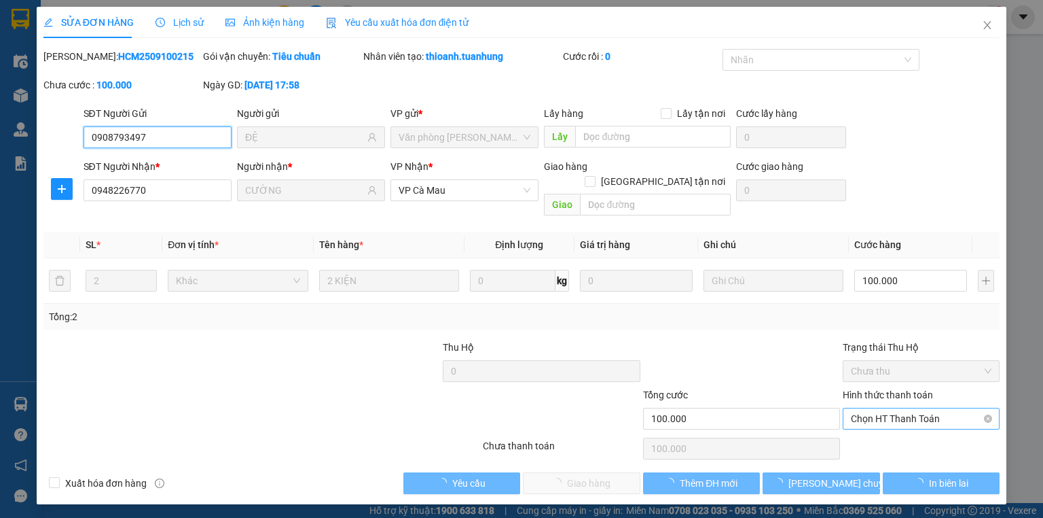
click at [899, 408] on span "Chọn HT Thanh Toán" at bounding box center [921, 418] width 141 height 20
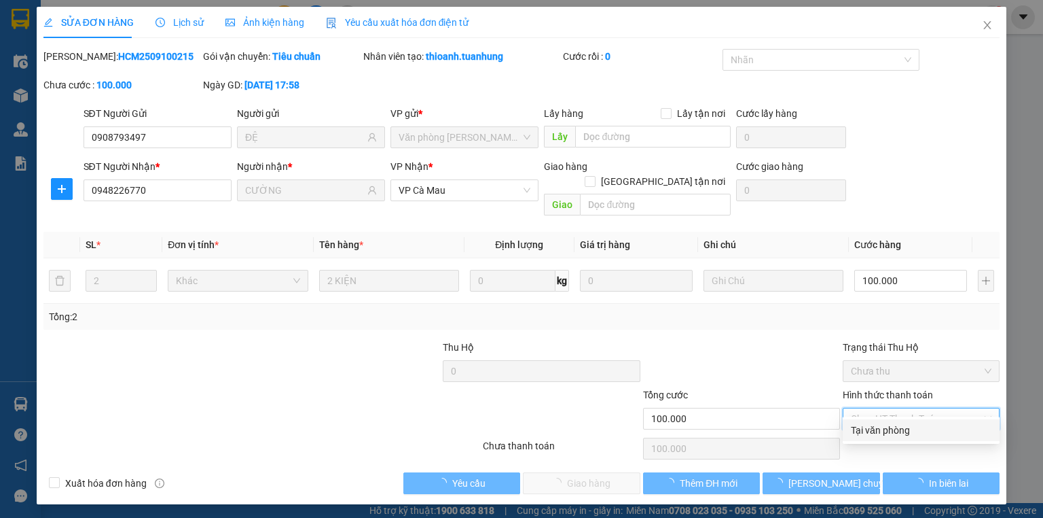
click at [899, 433] on div "Tại văn phòng" at bounding box center [921, 429] width 141 height 15
type input "0"
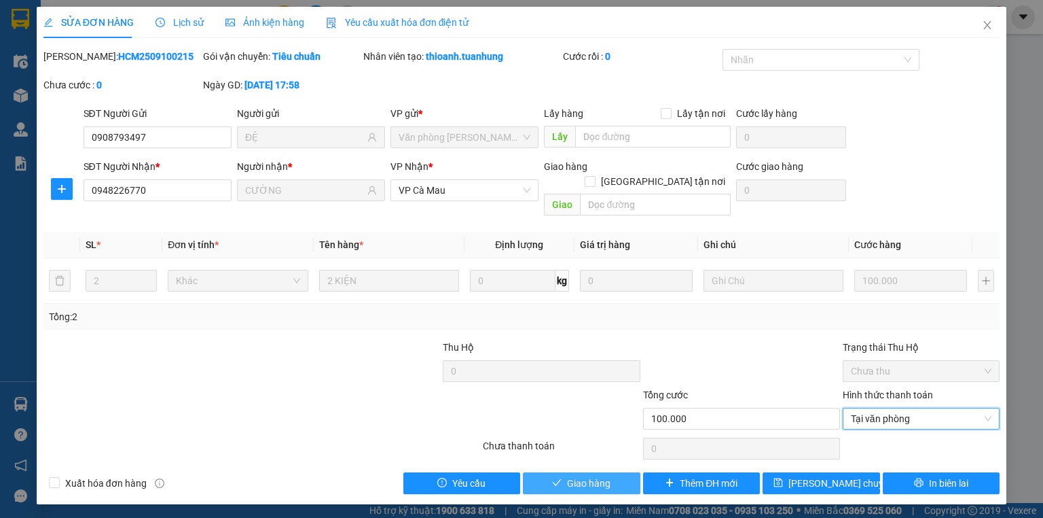
click at [608, 475] on span "Giao hàng" at bounding box center [588, 482] width 43 height 15
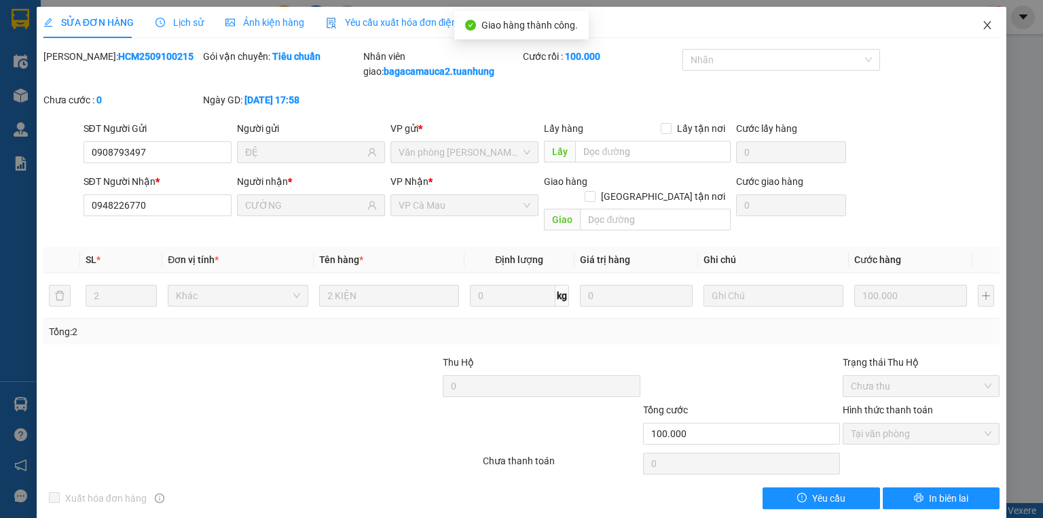
click at [986, 27] on span "Close" at bounding box center [988, 26] width 38 height 38
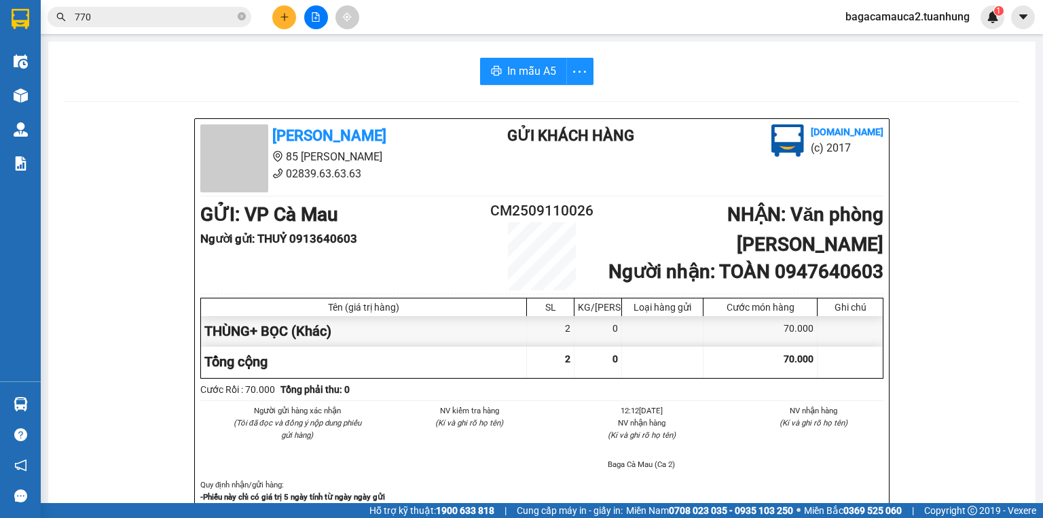
click at [196, 5] on div "Kết quả tìm kiếm ( 1016 ) Bộ lọc Mã ĐH Trạng thái Món hàng Thu hộ Tổng cước Chư…" at bounding box center [132, 17] width 265 height 24
click at [198, 14] on input "770" at bounding box center [155, 17] width 160 height 15
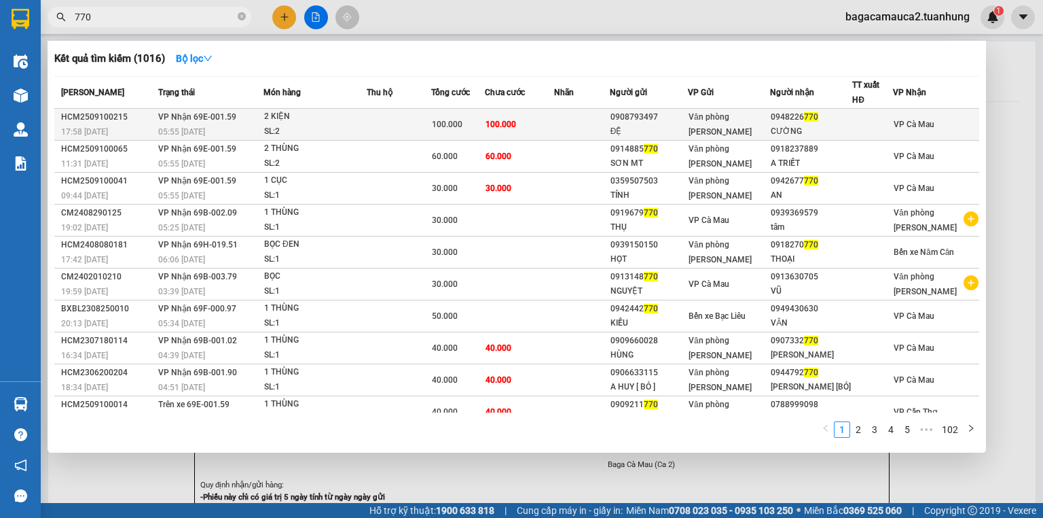
click at [713, 118] on span "Văn phòng [PERSON_NAME]" at bounding box center [720, 124] width 63 height 24
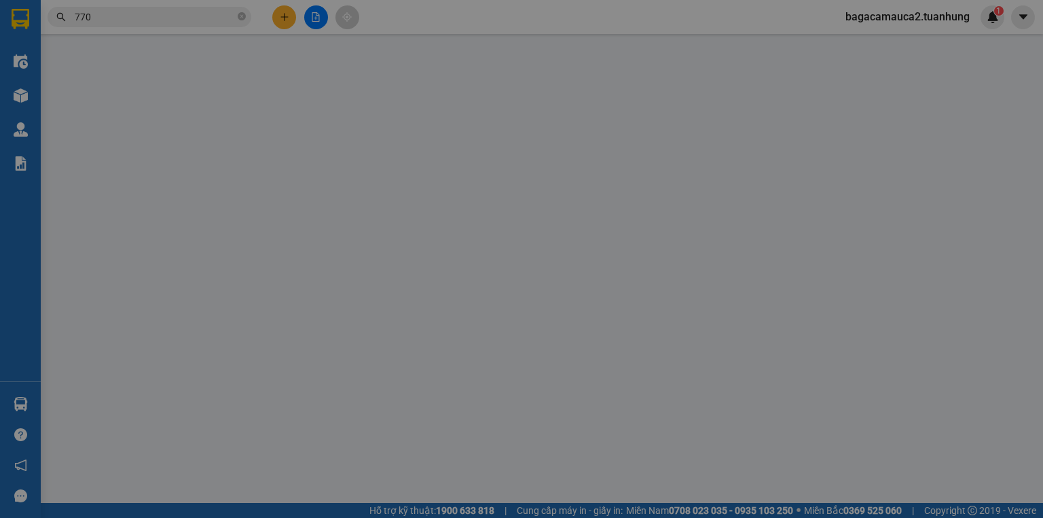
type input "0908793497"
type input "ĐỆ"
type input "0948226770"
type input "CƯỜNG"
type input "100.000"
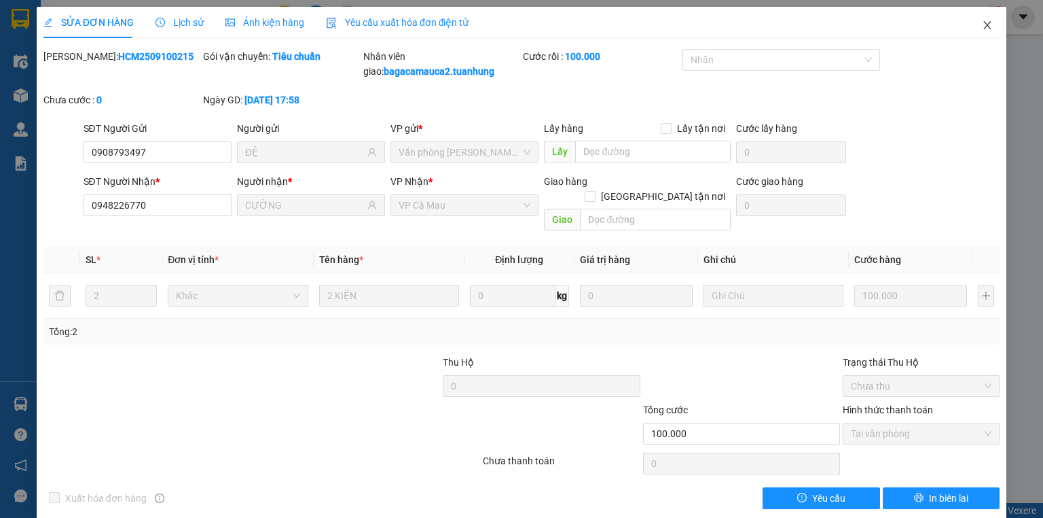
click at [972, 29] on span "Close" at bounding box center [988, 26] width 38 height 38
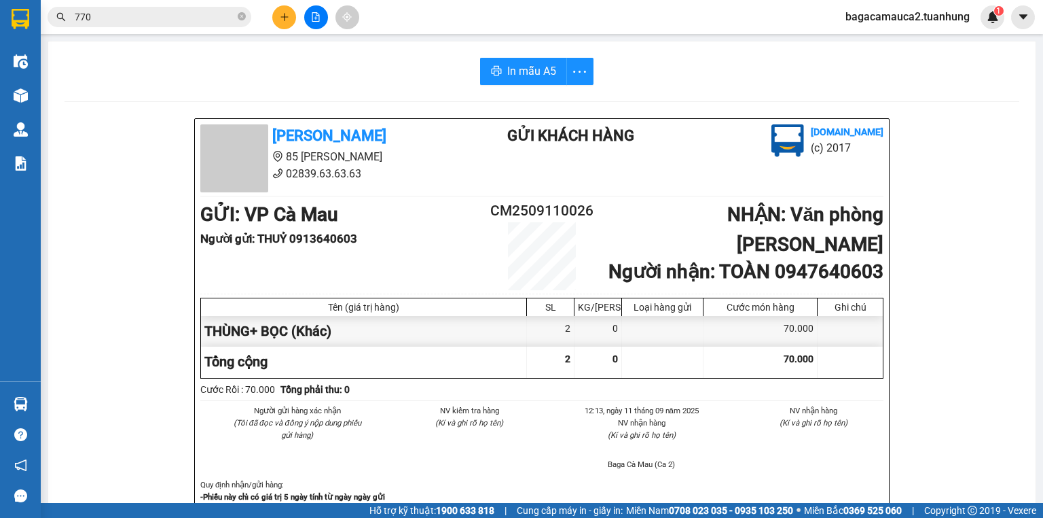
click at [185, 10] on input "770" at bounding box center [155, 17] width 160 height 15
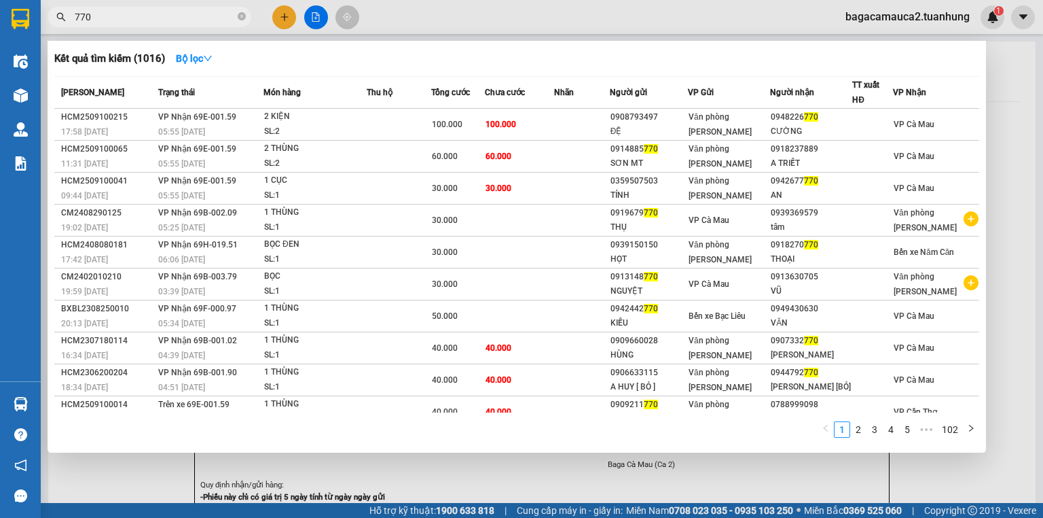
click at [185, 10] on input "770" at bounding box center [155, 17] width 160 height 15
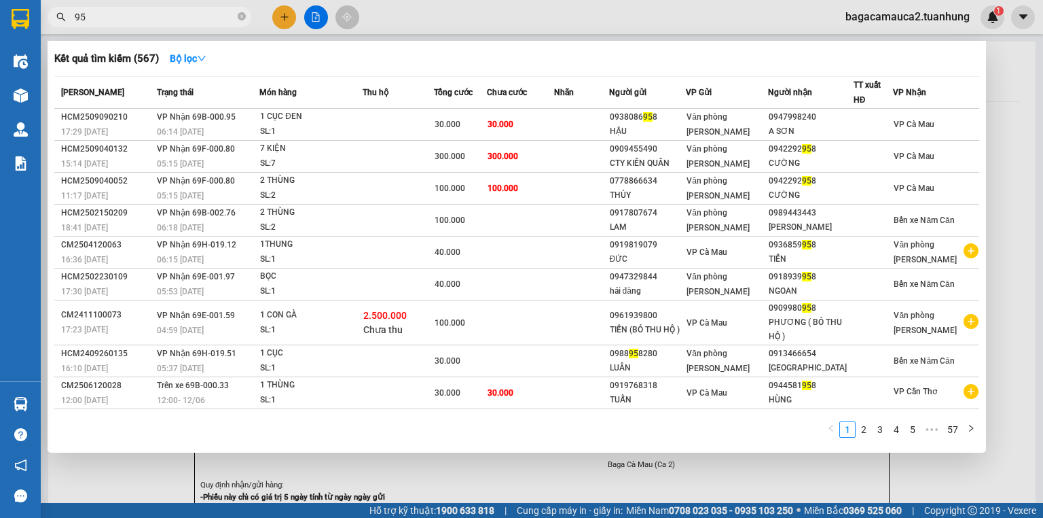
type input "9"
